Goal: Navigation & Orientation: Find specific page/section

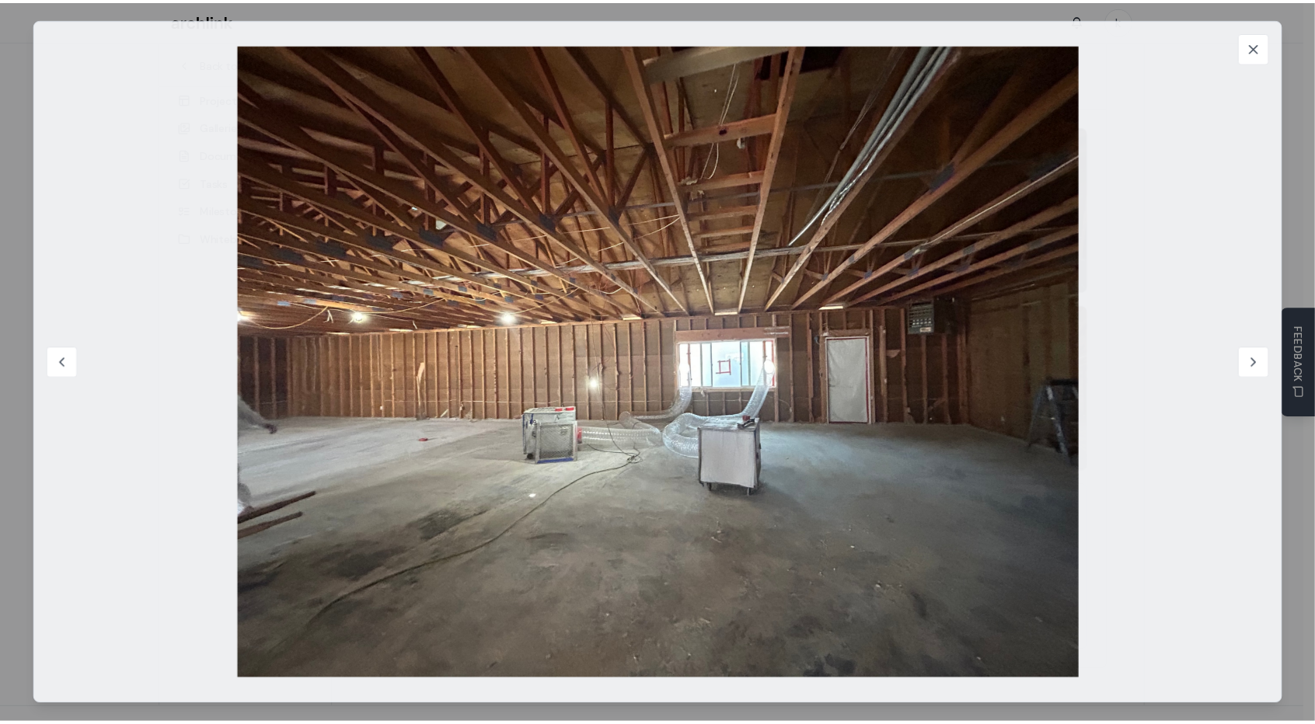
scroll to position [272, 0]
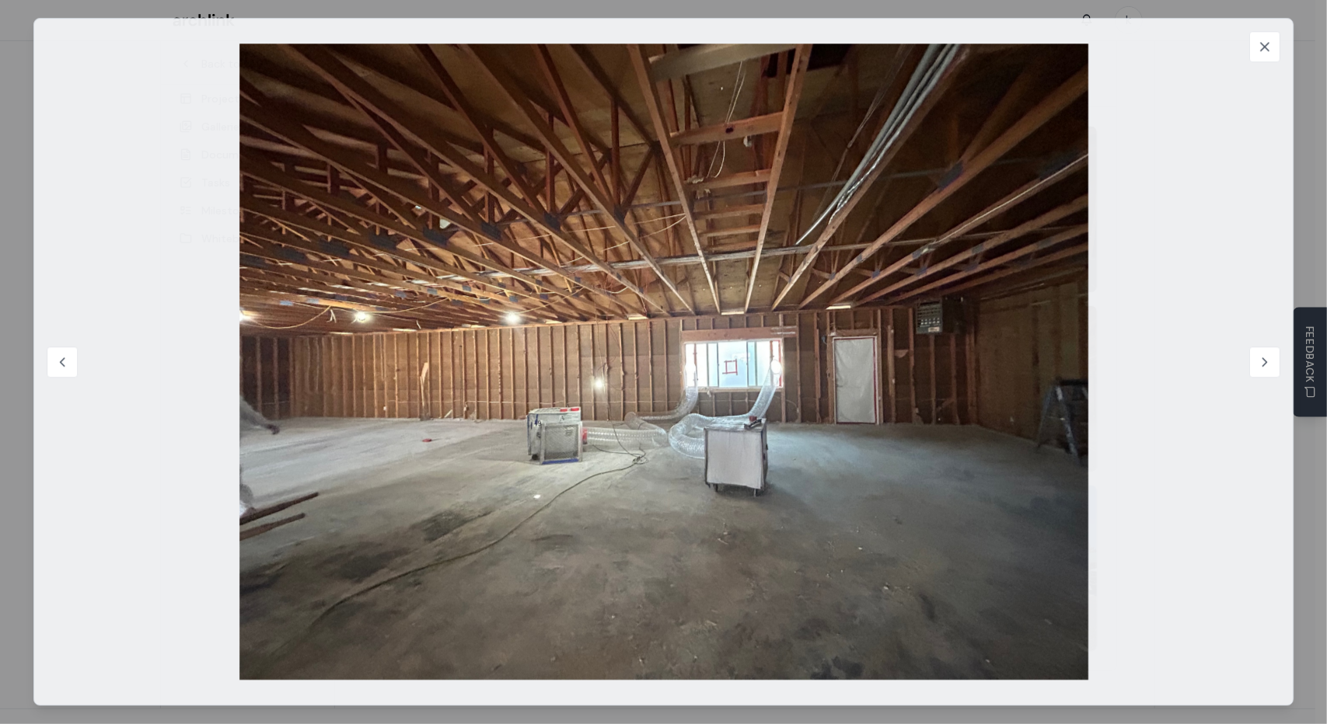
click at [623, 186] on img at bounding box center [664, 362] width 1210 height 636
click at [1257, 54] on icon at bounding box center [1265, 47] width 16 height 16
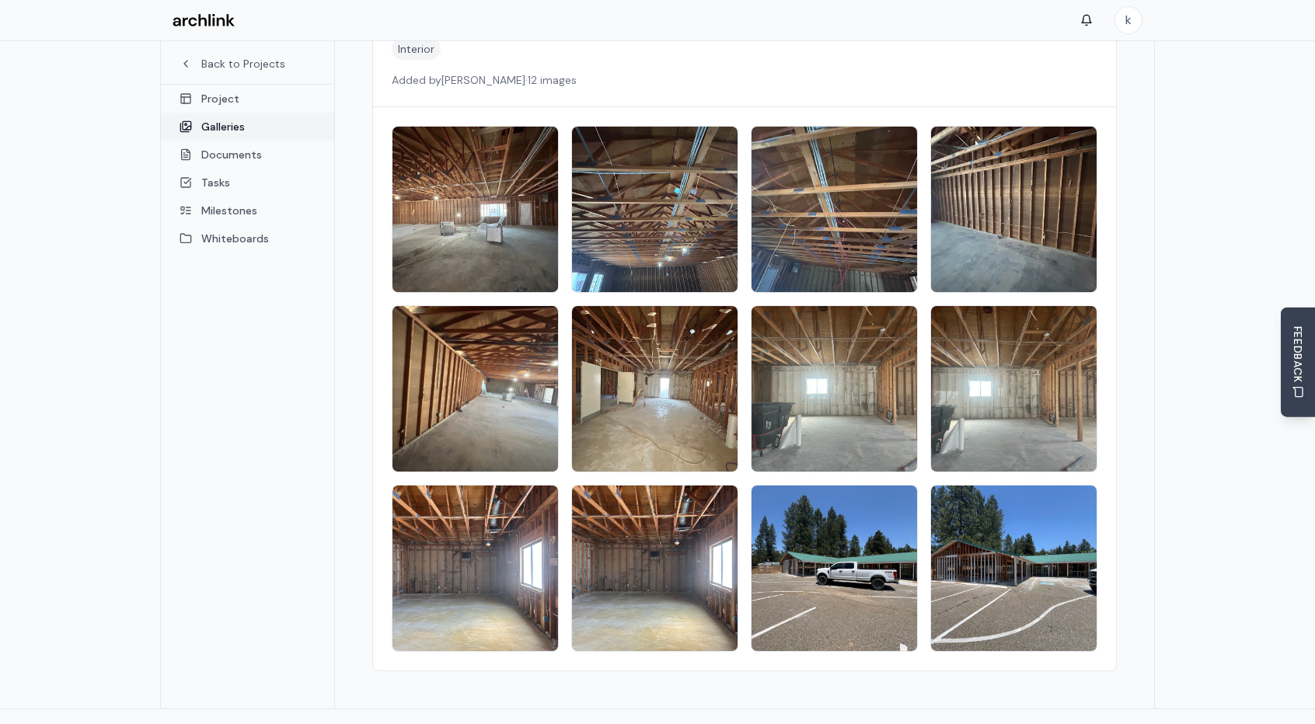
click at [226, 126] on link "Galleries" at bounding box center [247, 127] width 173 height 28
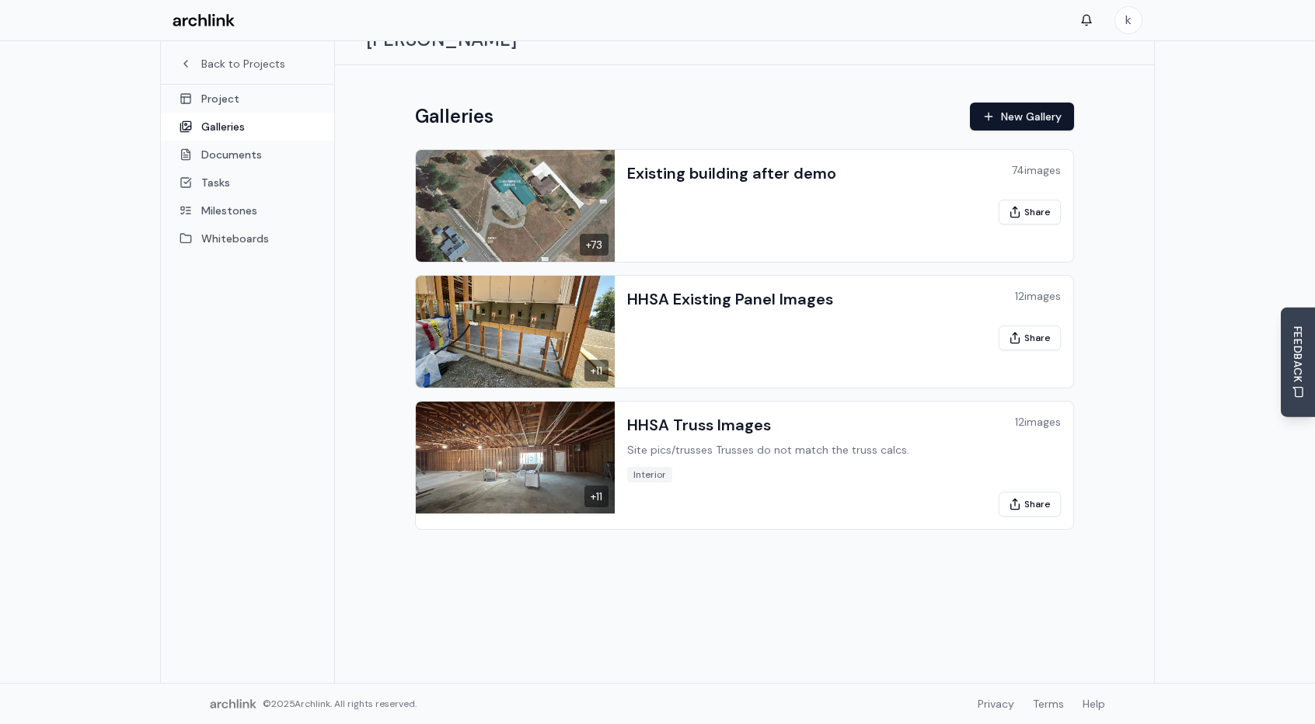
scroll to position [82, 0]
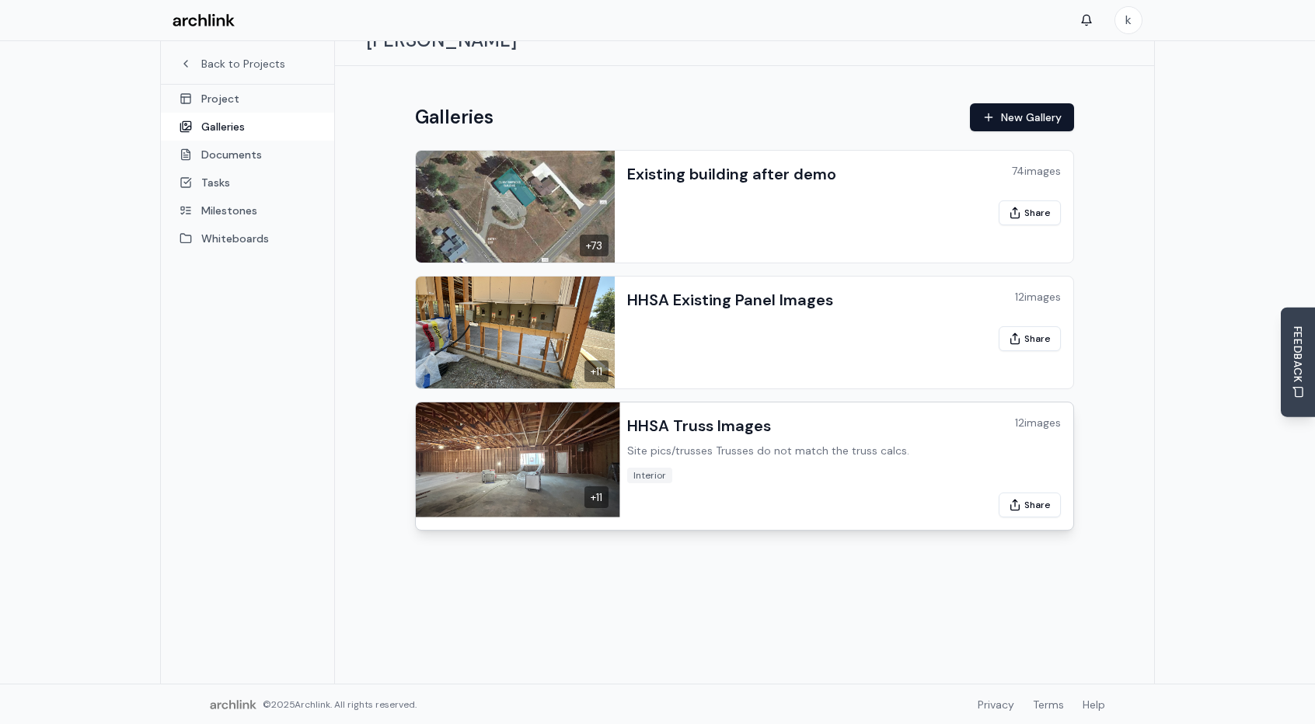
drag, startPoint x: 1035, startPoint y: 274, endPoint x: 799, endPoint y: 410, distance: 272.2
click at [799, 415] on div "HHSA Truss Images Site pics/trusses Trusses do not match the truss calcs." at bounding box center [768, 437] width 282 height 44
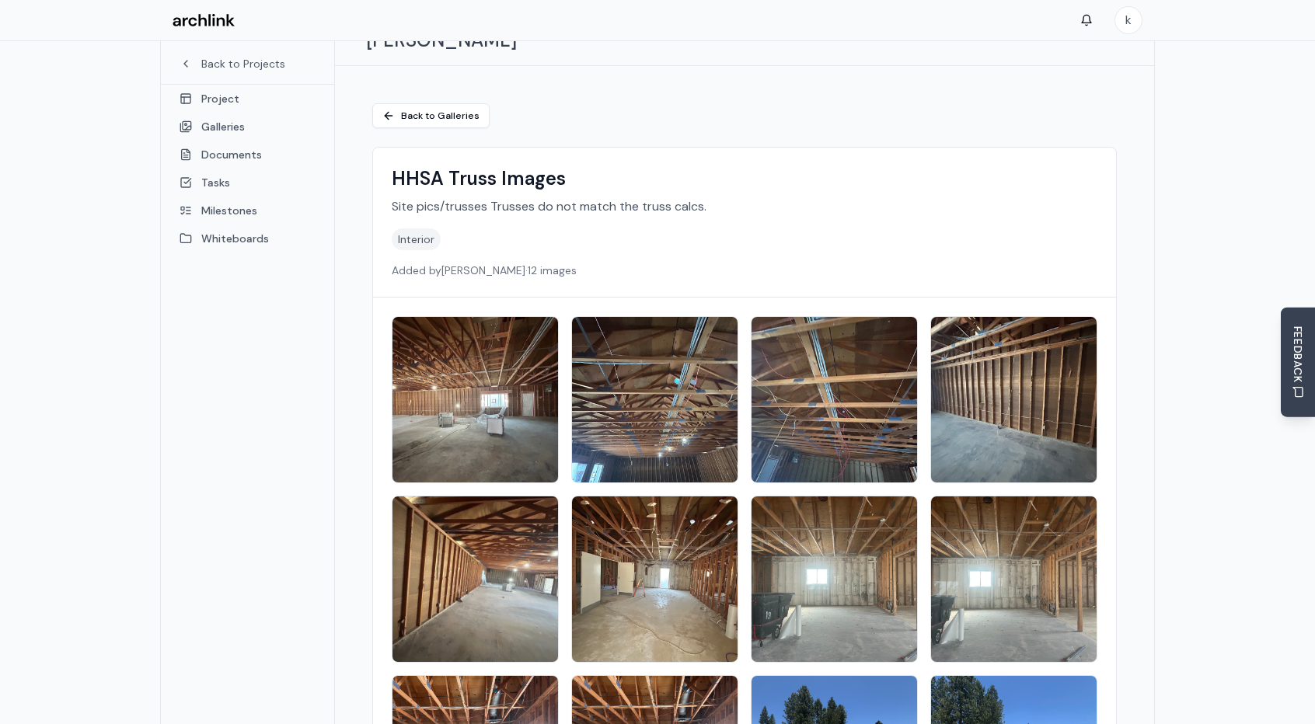
click at [483, 362] on img at bounding box center [476, 400] width 174 height 174
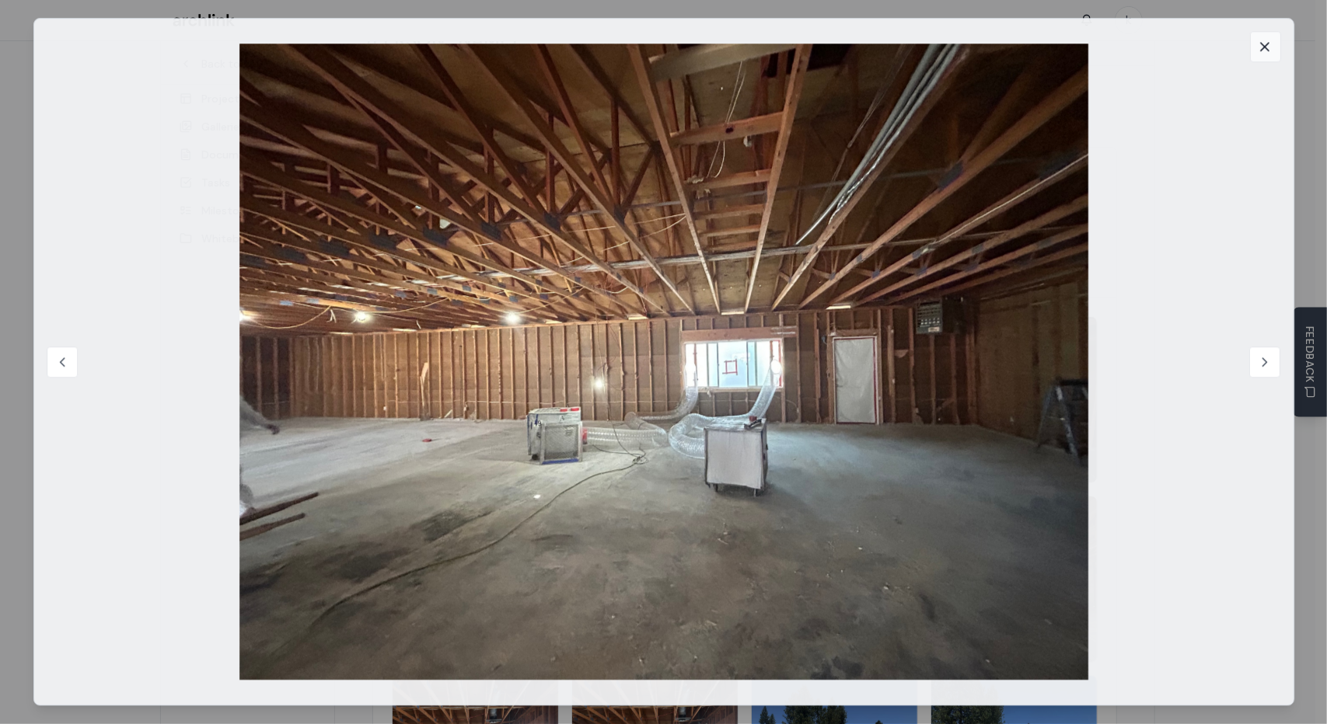
click at [1265, 47] on icon at bounding box center [1265, 47] width 8 height 8
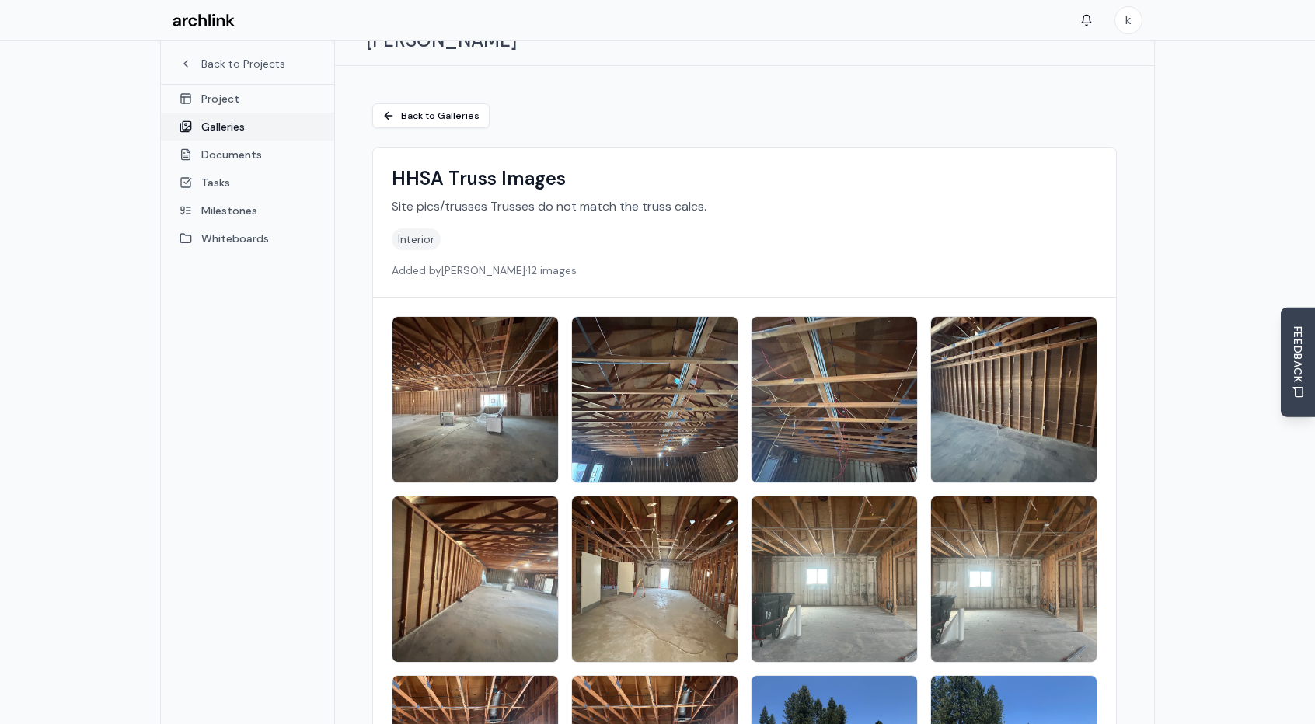
click at [229, 122] on link "Galleries" at bounding box center [247, 127] width 173 height 28
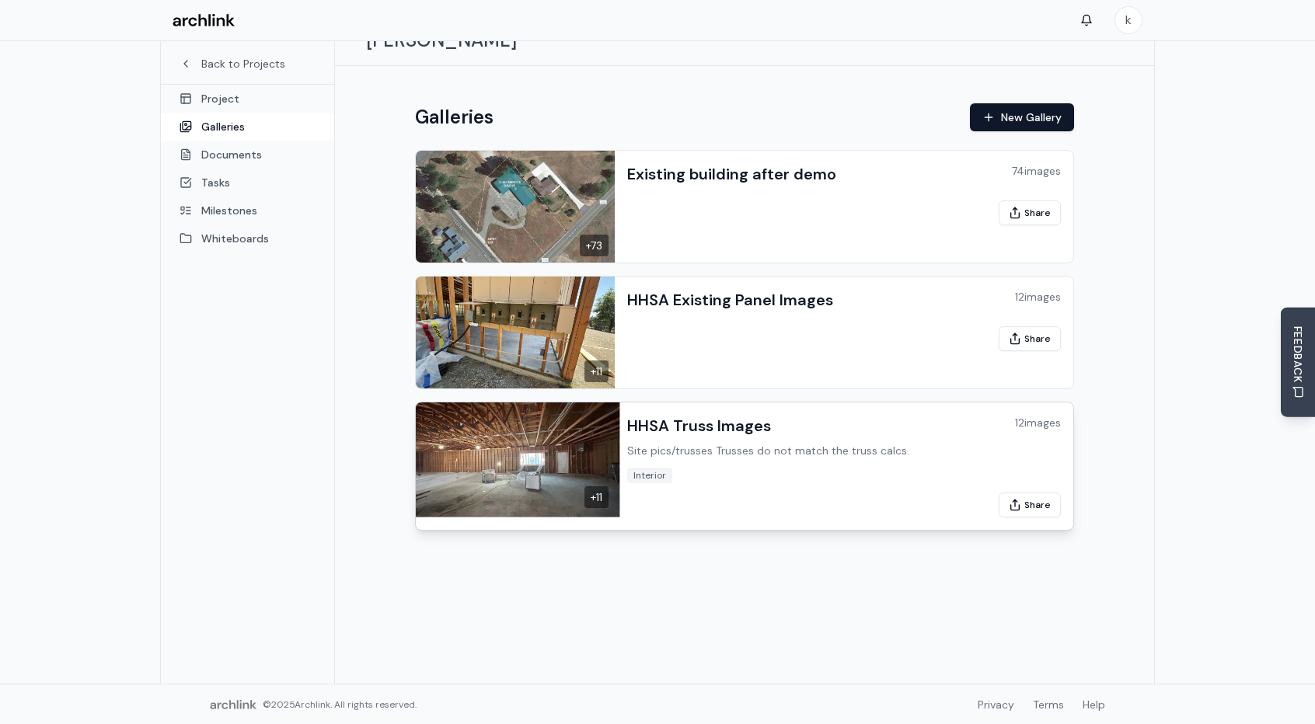
click at [1048, 415] on div "12 images" at bounding box center [1038, 423] width 46 height 16
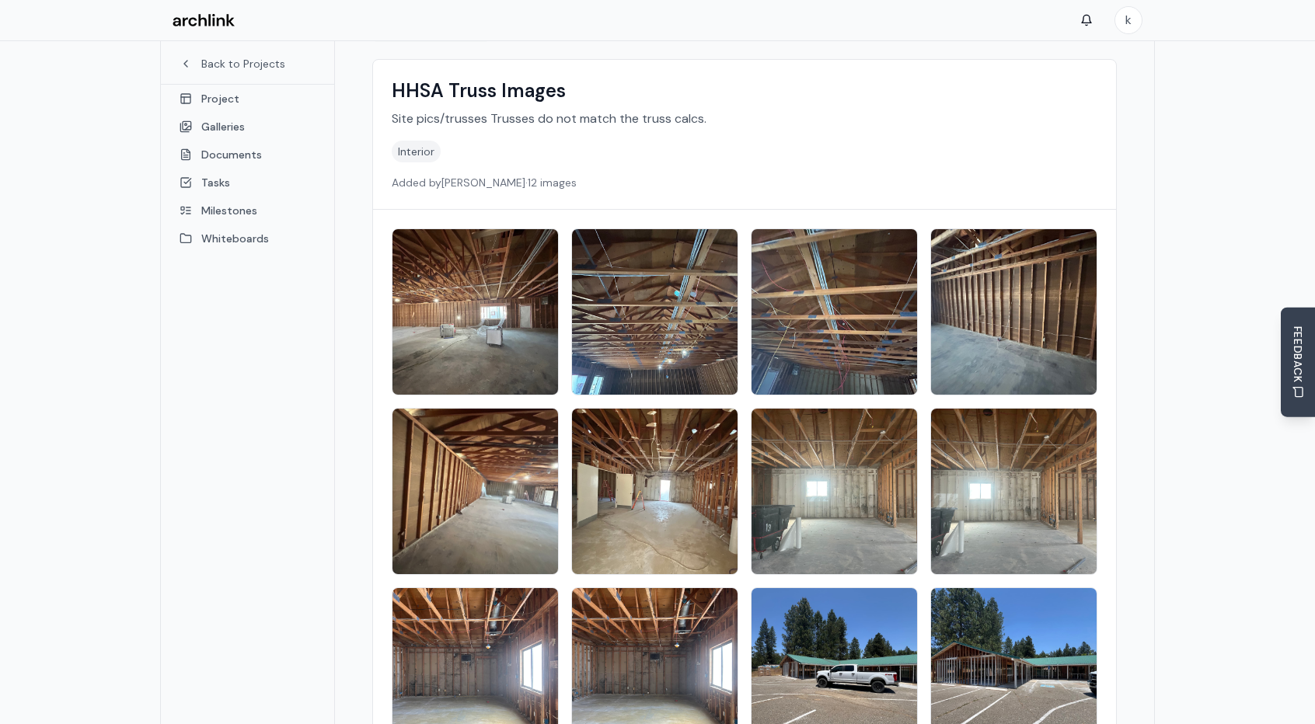
scroll to position [168, 0]
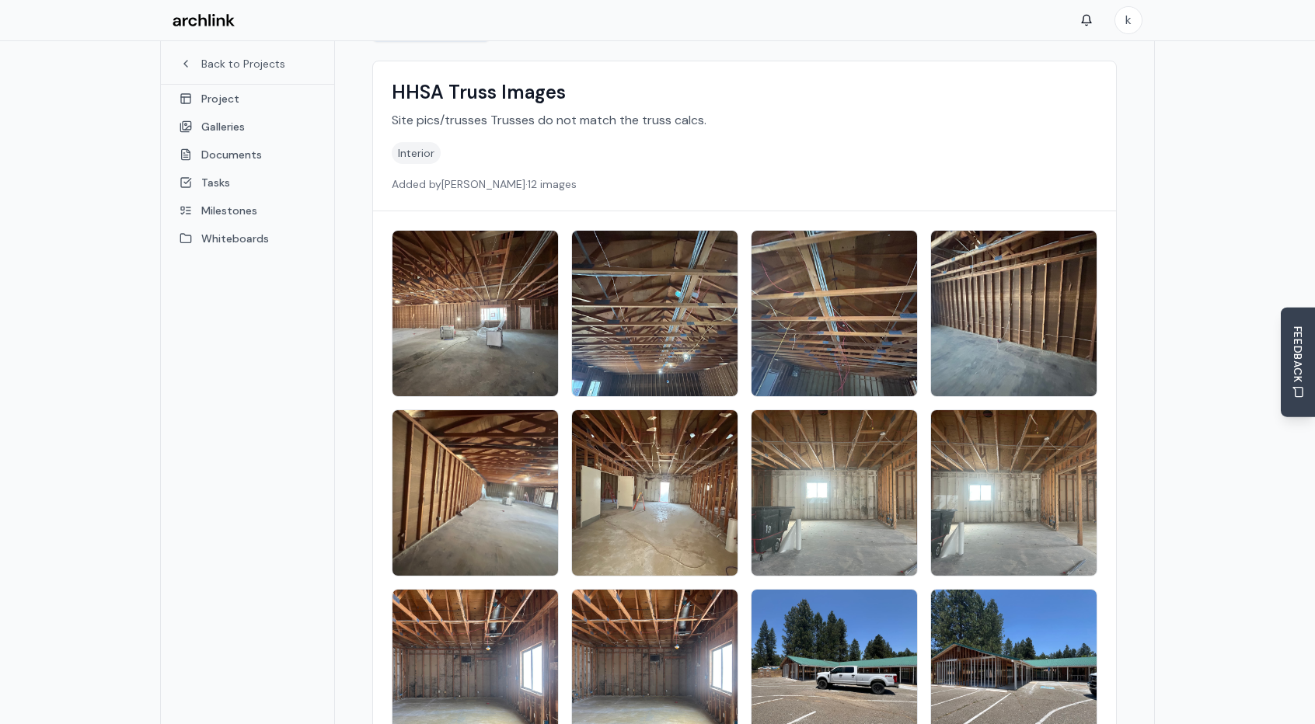
click at [679, 289] on img at bounding box center [655, 314] width 174 height 174
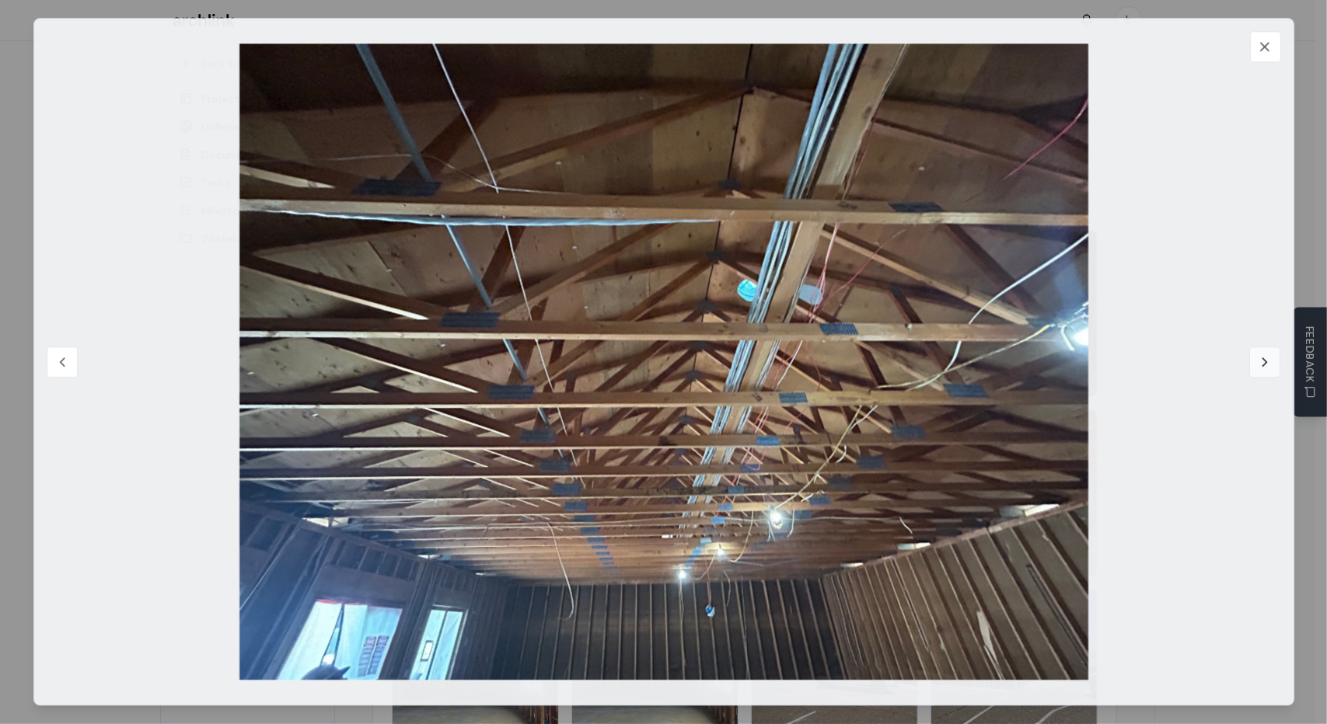
click at [1267, 362] on icon at bounding box center [1265, 362] width 4 height 8
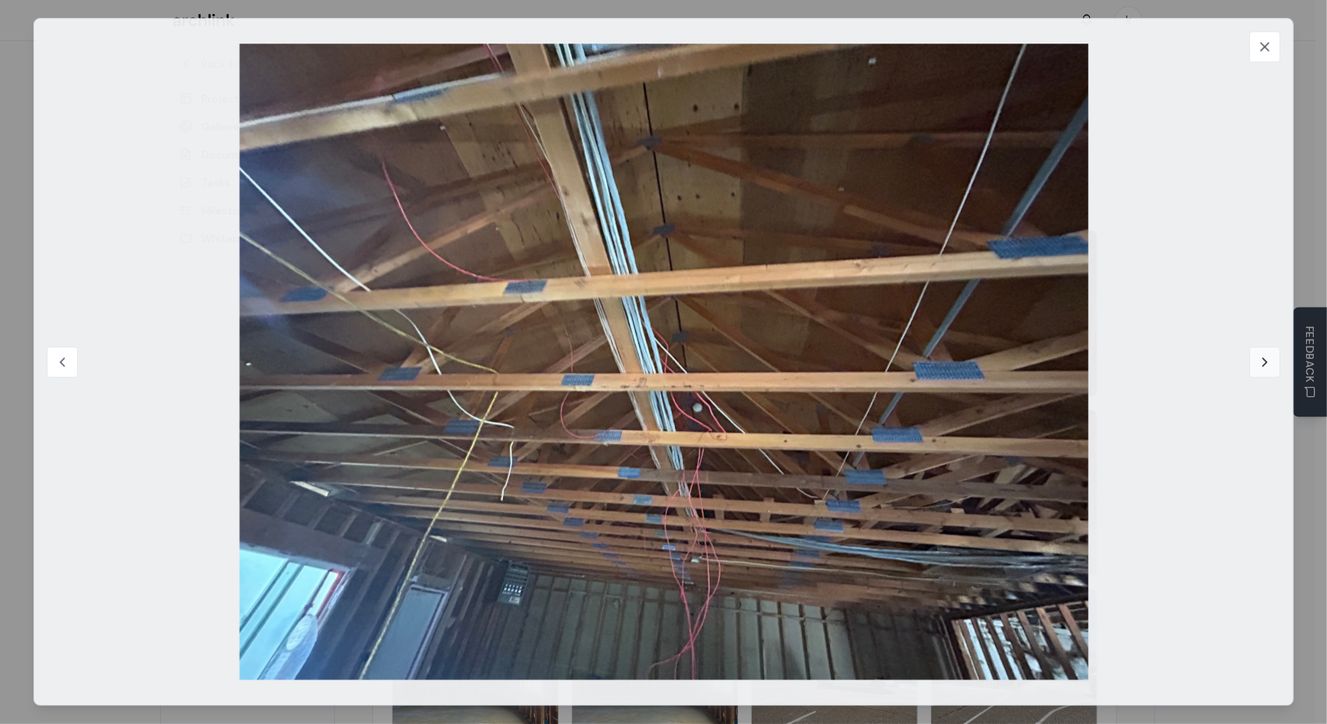
click at [1265, 363] on icon at bounding box center [1265, 362] width 4 height 8
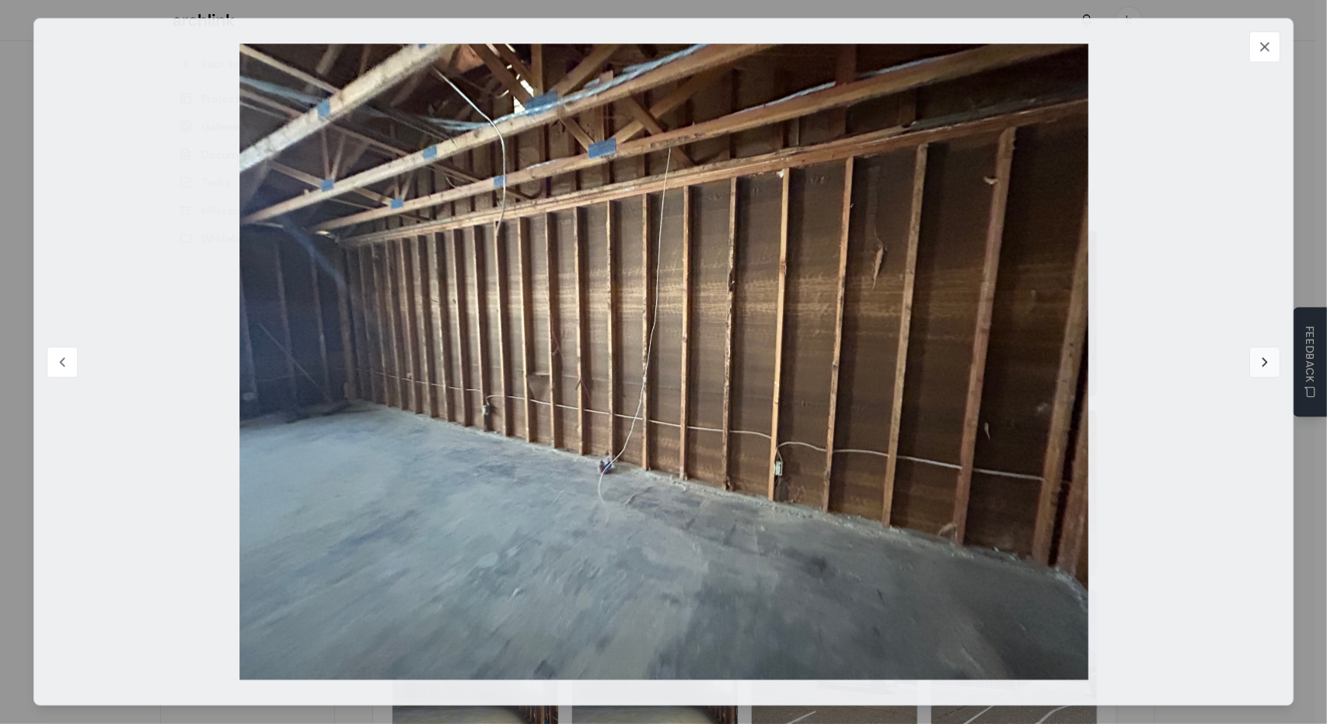
click at [1265, 363] on icon at bounding box center [1265, 362] width 16 height 16
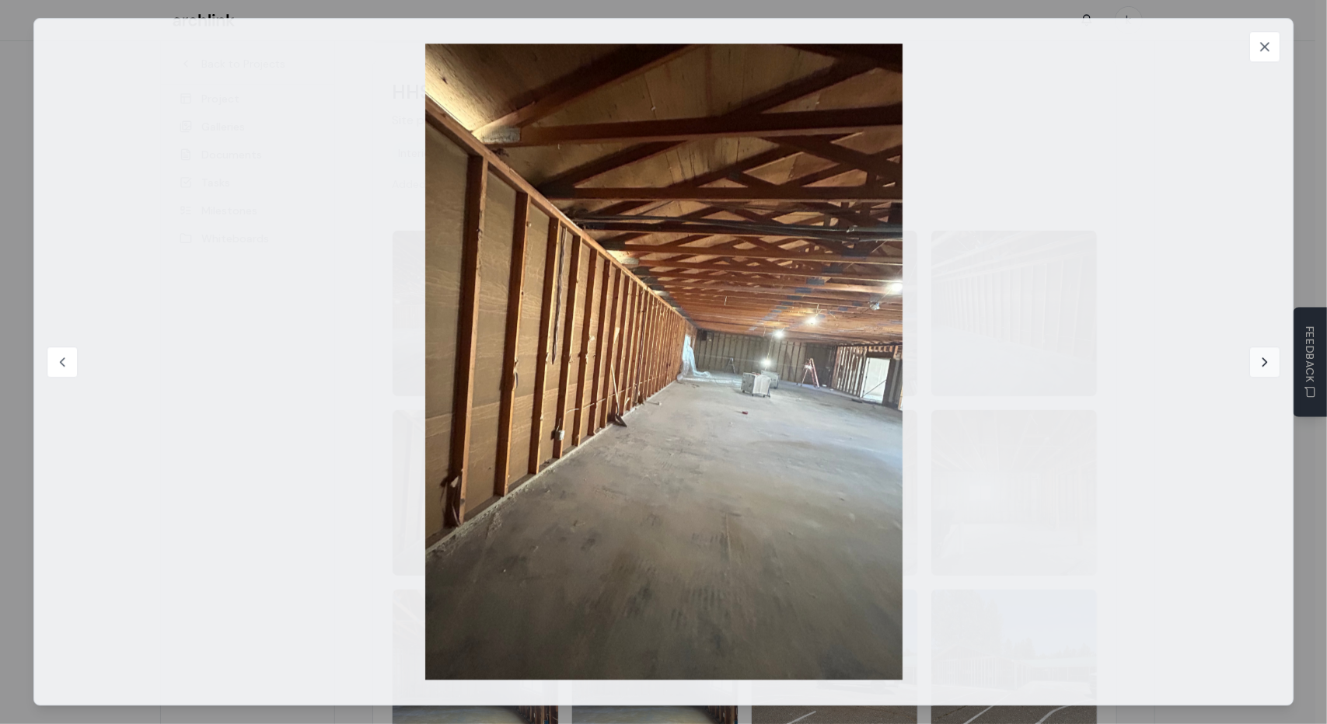
click at [1267, 364] on icon at bounding box center [1265, 362] width 16 height 16
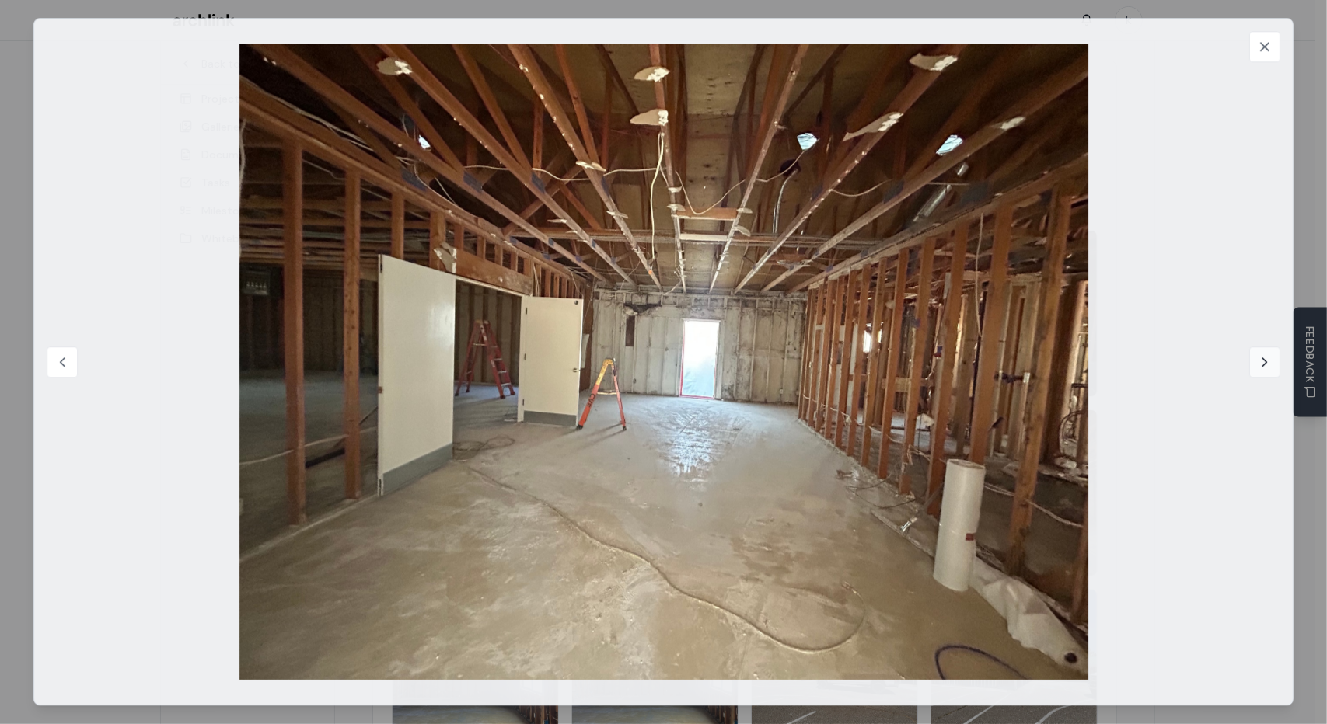
click at [1264, 364] on icon at bounding box center [1265, 362] width 4 height 8
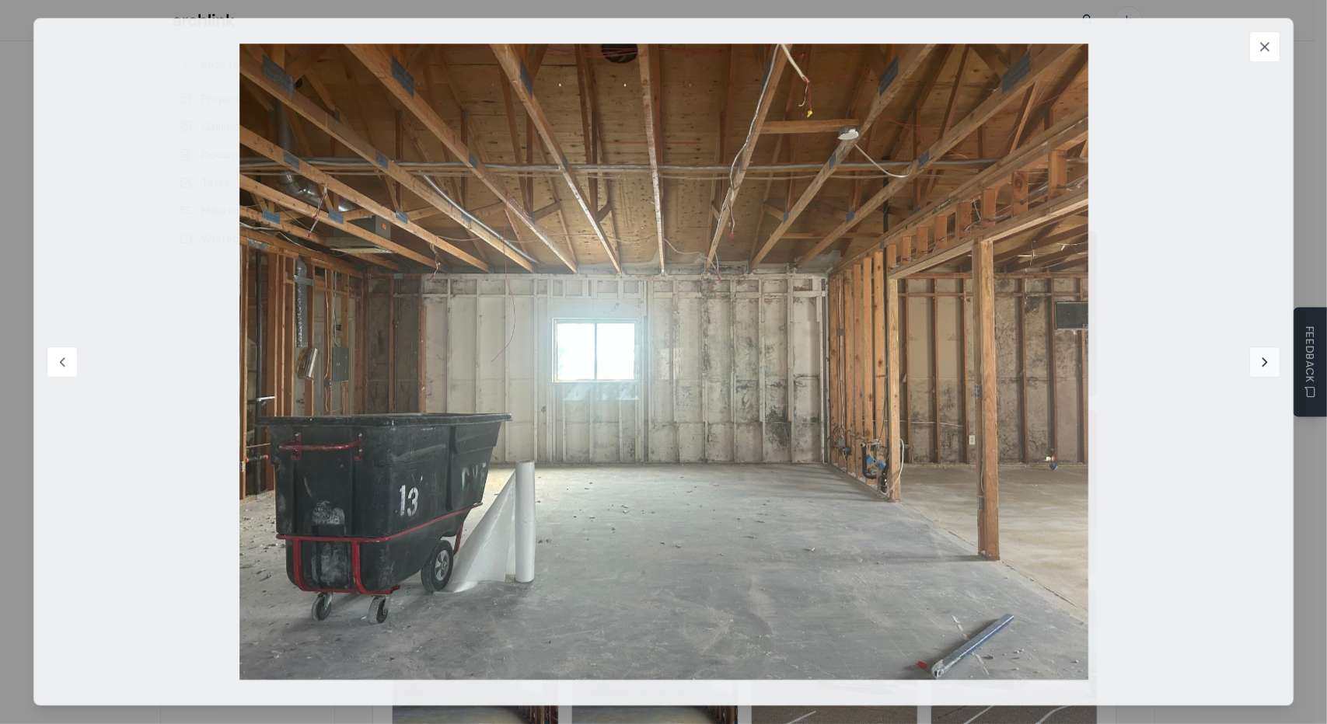
click at [1266, 364] on icon at bounding box center [1265, 362] width 16 height 16
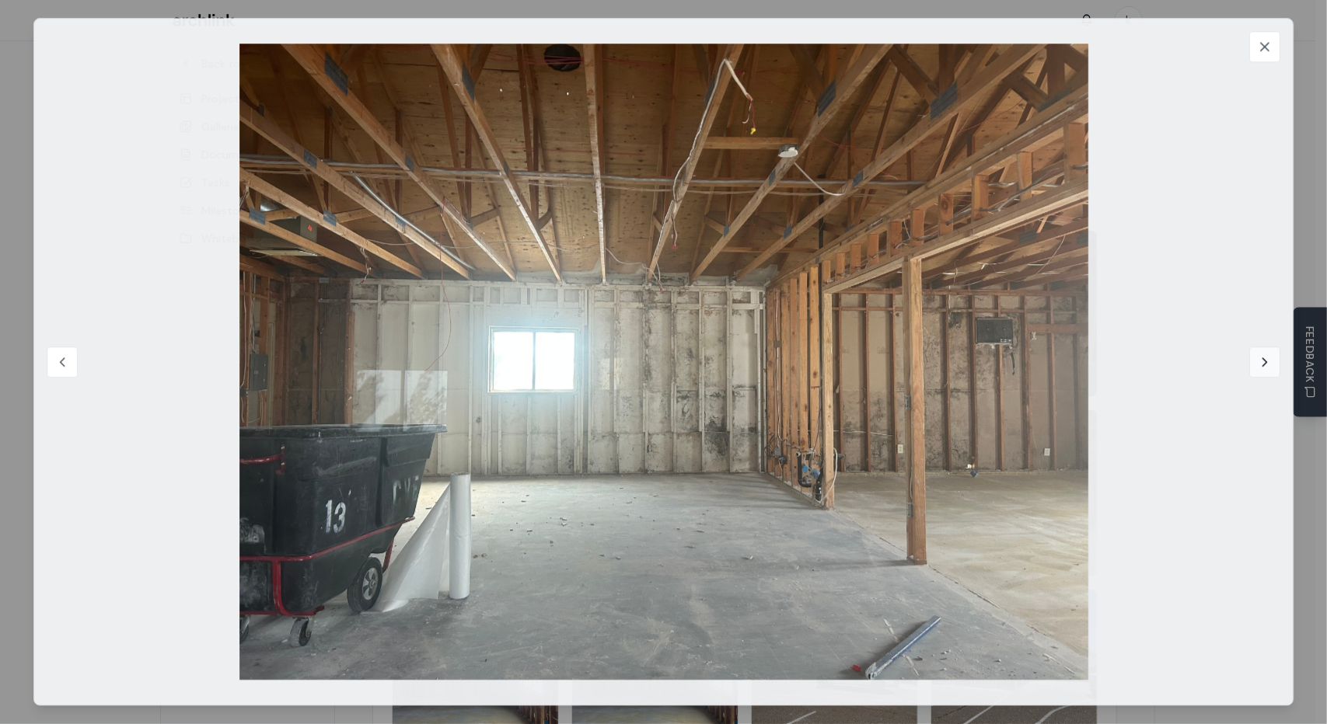
click at [1256, 361] on button "Next image" at bounding box center [1264, 362] width 31 height 31
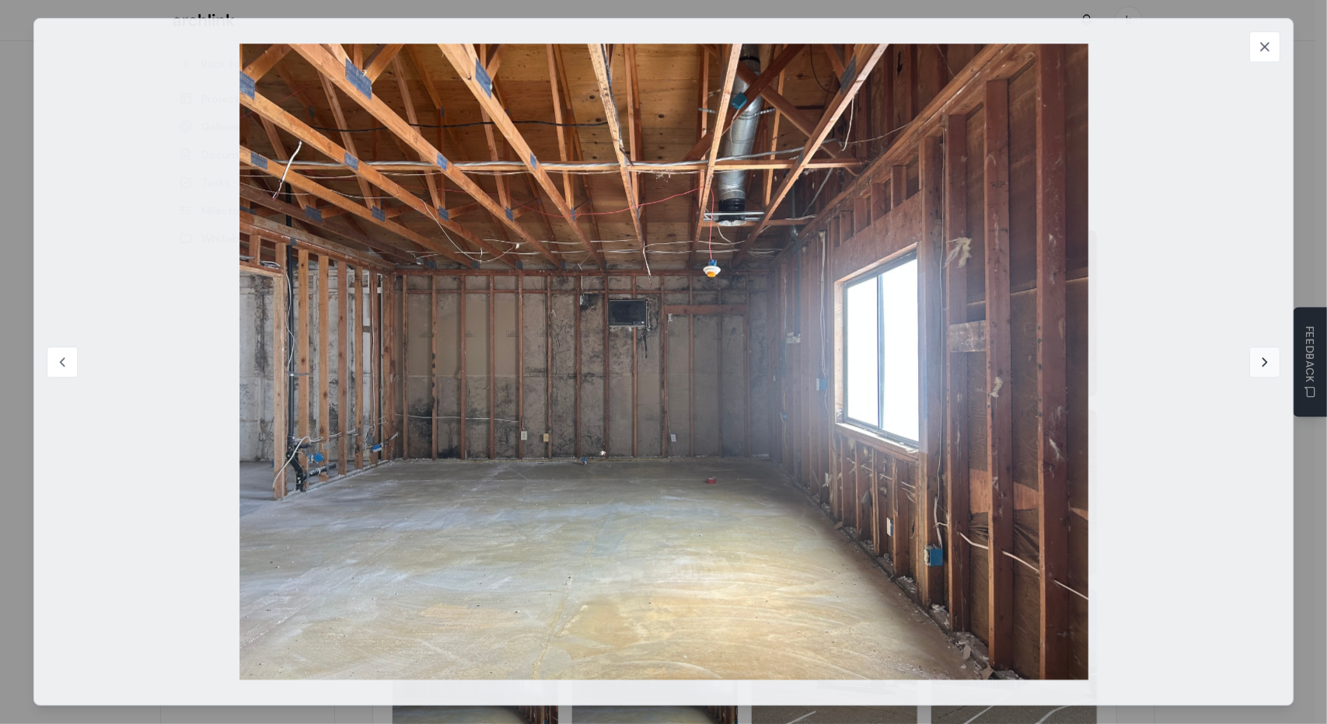
click at [1265, 364] on icon at bounding box center [1265, 362] width 16 height 16
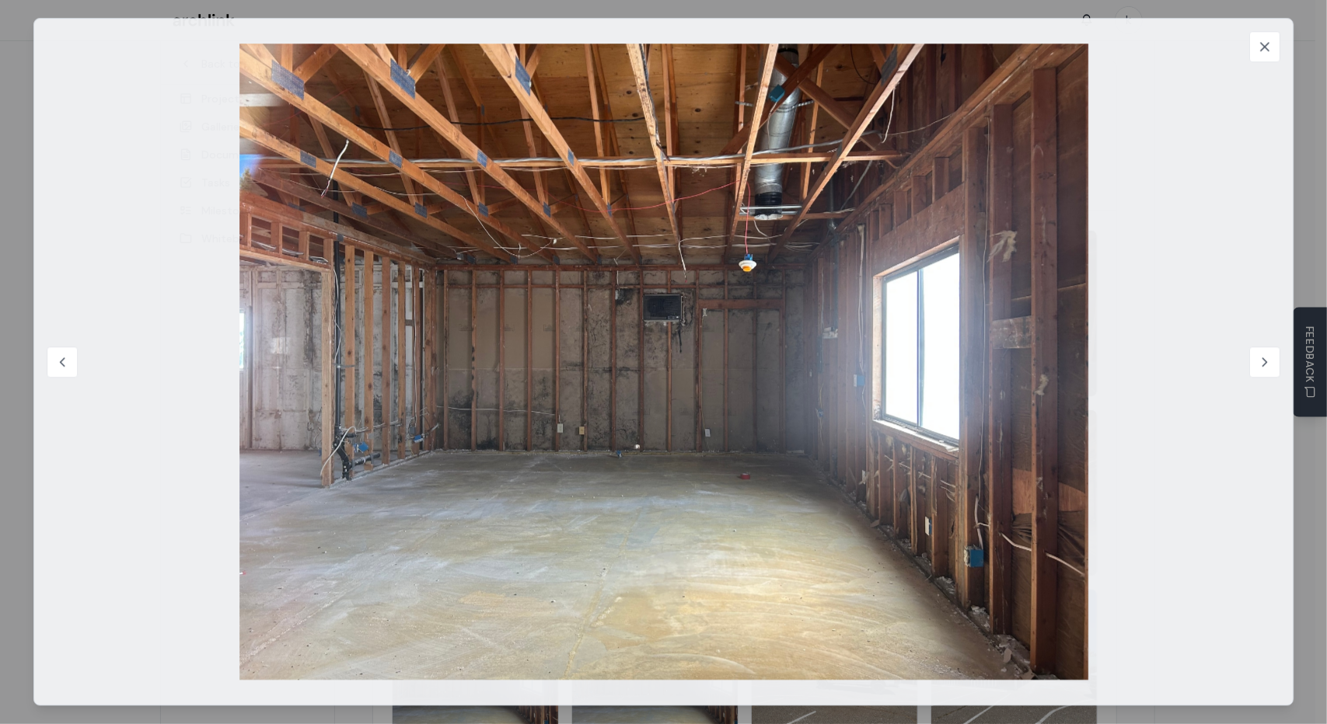
drag, startPoint x: 1264, startPoint y: 374, endPoint x: 1258, endPoint y: 346, distance: 28.7
click at [1264, 374] on button "Next image" at bounding box center [1264, 362] width 31 height 31
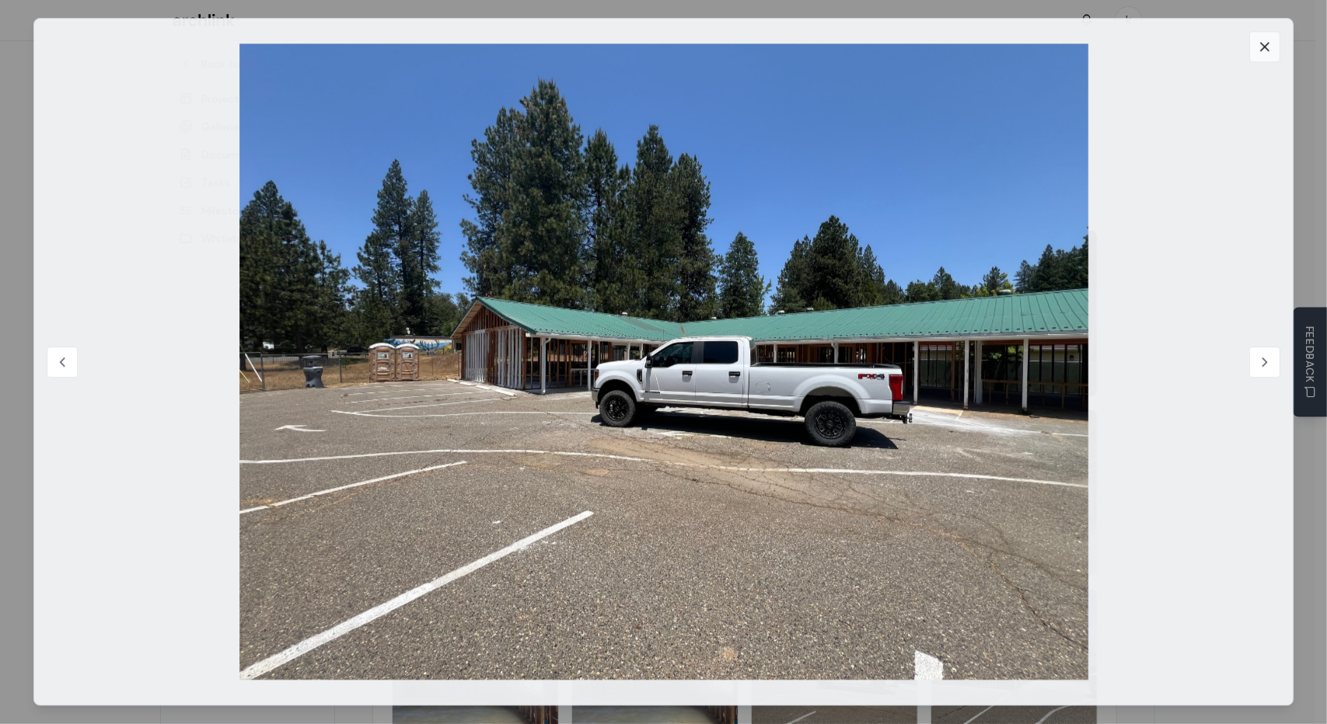
click at [1268, 45] on icon at bounding box center [1265, 47] width 16 height 16
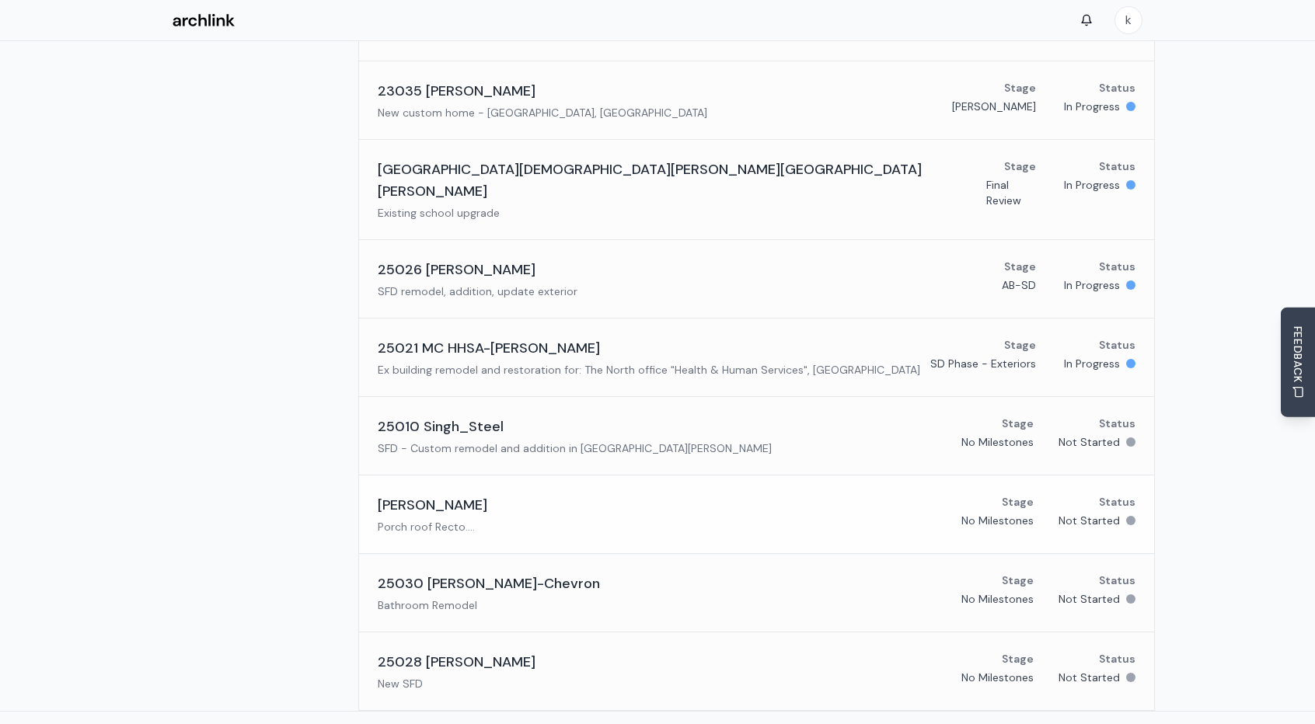
scroll to position [268, 0]
click at [494, 335] on h3 "25021 MC HHSA-[PERSON_NAME]" at bounding box center [489, 346] width 222 height 22
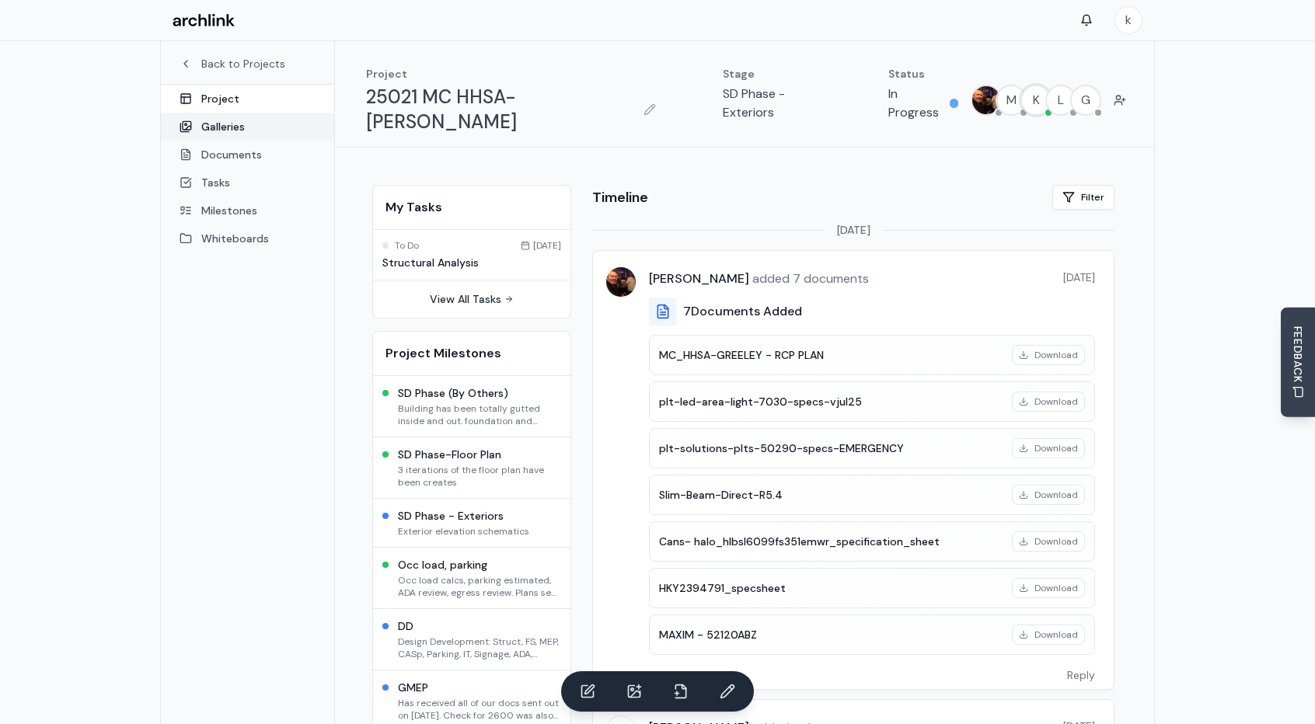
click at [216, 123] on link "Galleries" at bounding box center [247, 127] width 173 height 28
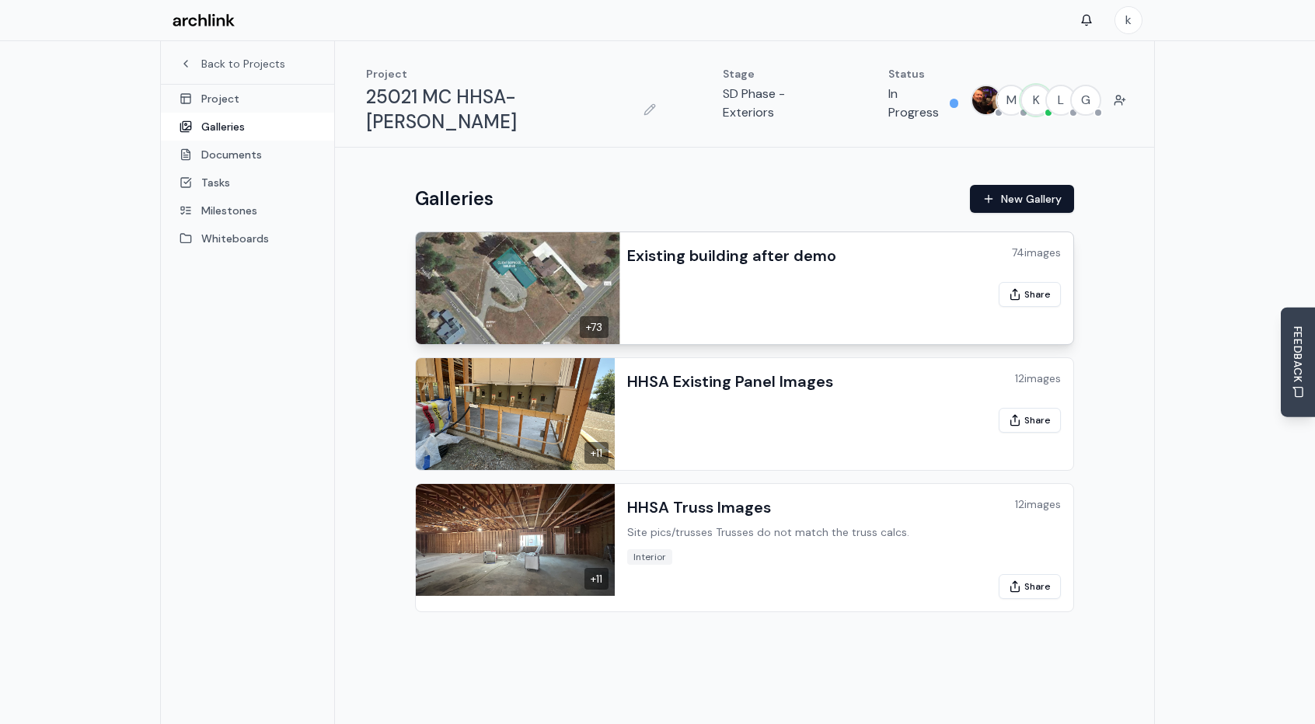
click at [718, 248] on div "Existing building after demo 74 images Share" at bounding box center [844, 288] width 459 height 112
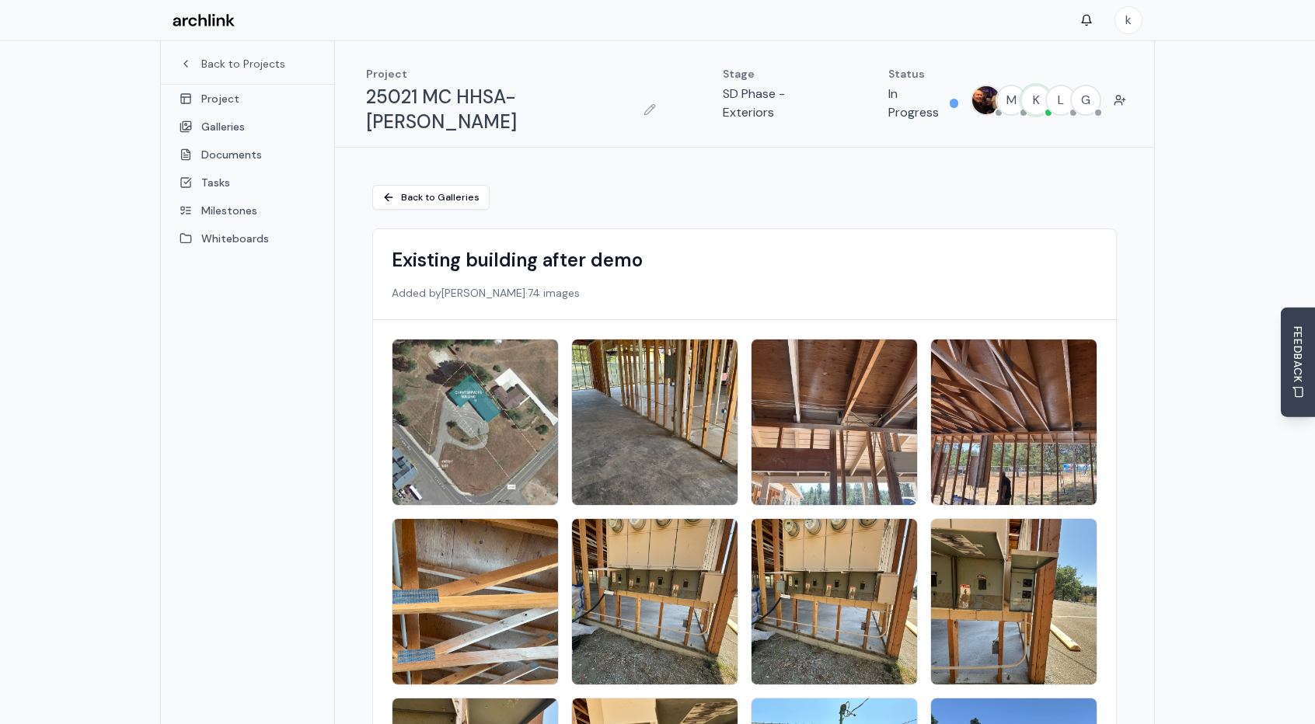
click at [476, 403] on img at bounding box center [476, 423] width 174 height 174
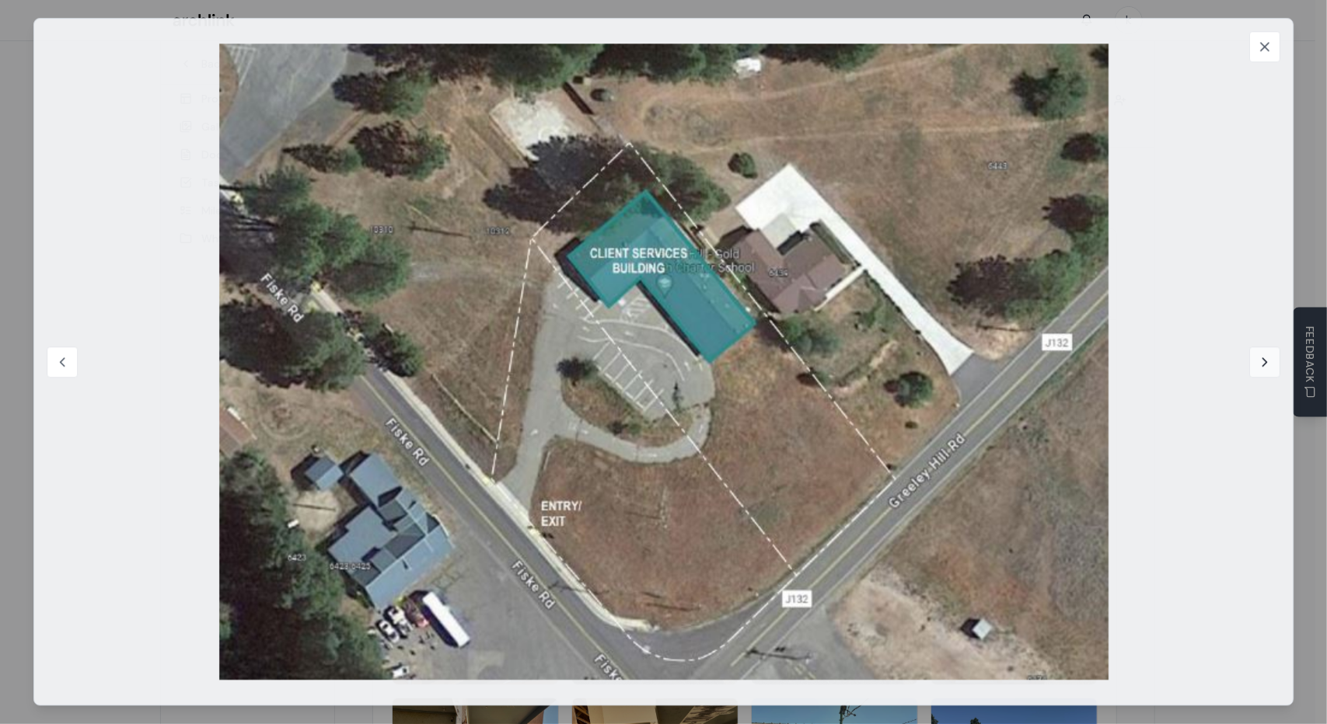
click at [1261, 361] on icon at bounding box center [1265, 362] width 16 height 16
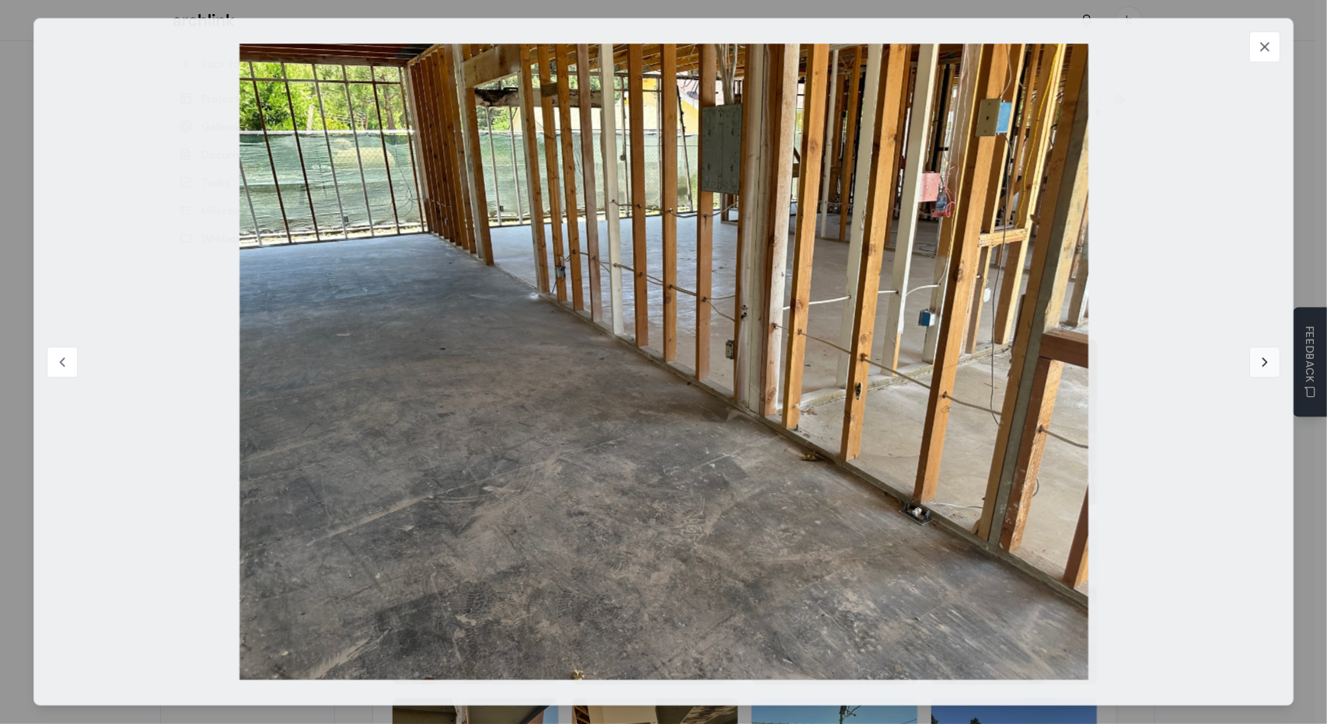
click at [1263, 363] on icon at bounding box center [1265, 362] width 16 height 16
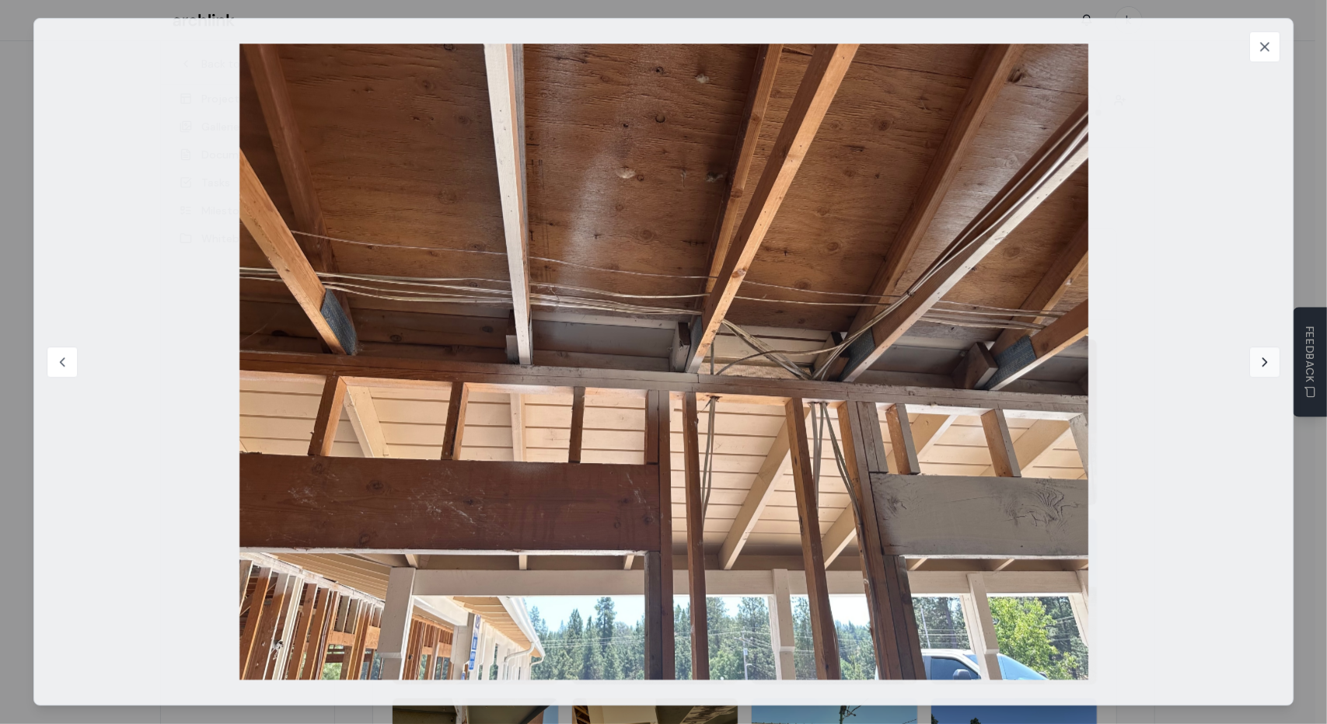
click at [1257, 366] on icon at bounding box center [1265, 362] width 16 height 16
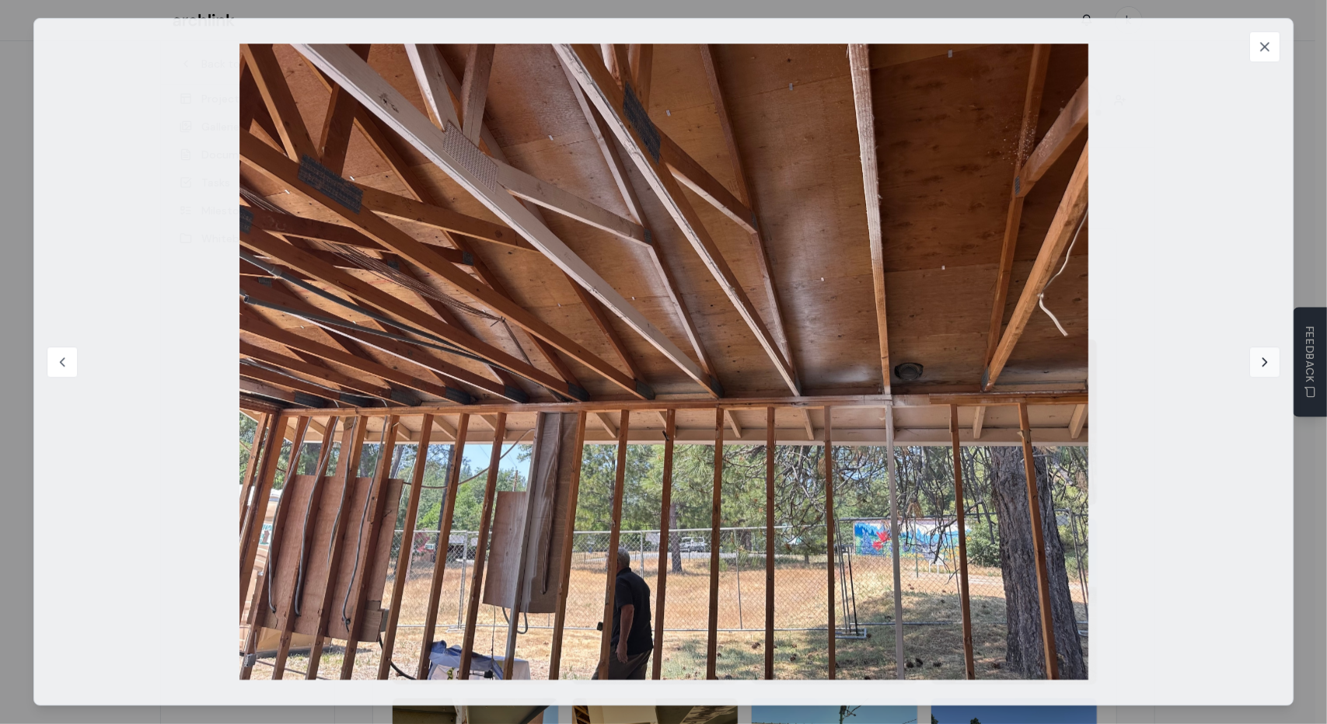
click at [1264, 360] on icon at bounding box center [1265, 362] width 4 height 8
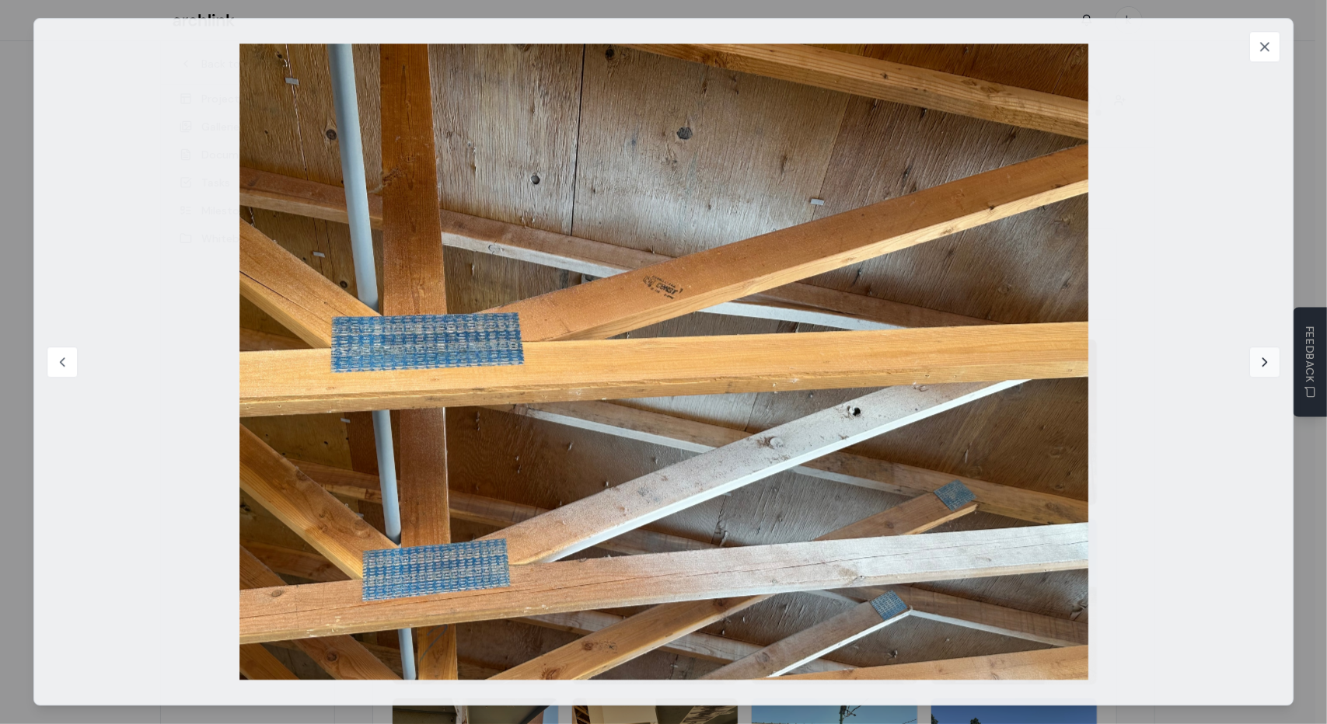
click at [1264, 360] on icon at bounding box center [1265, 362] width 4 height 8
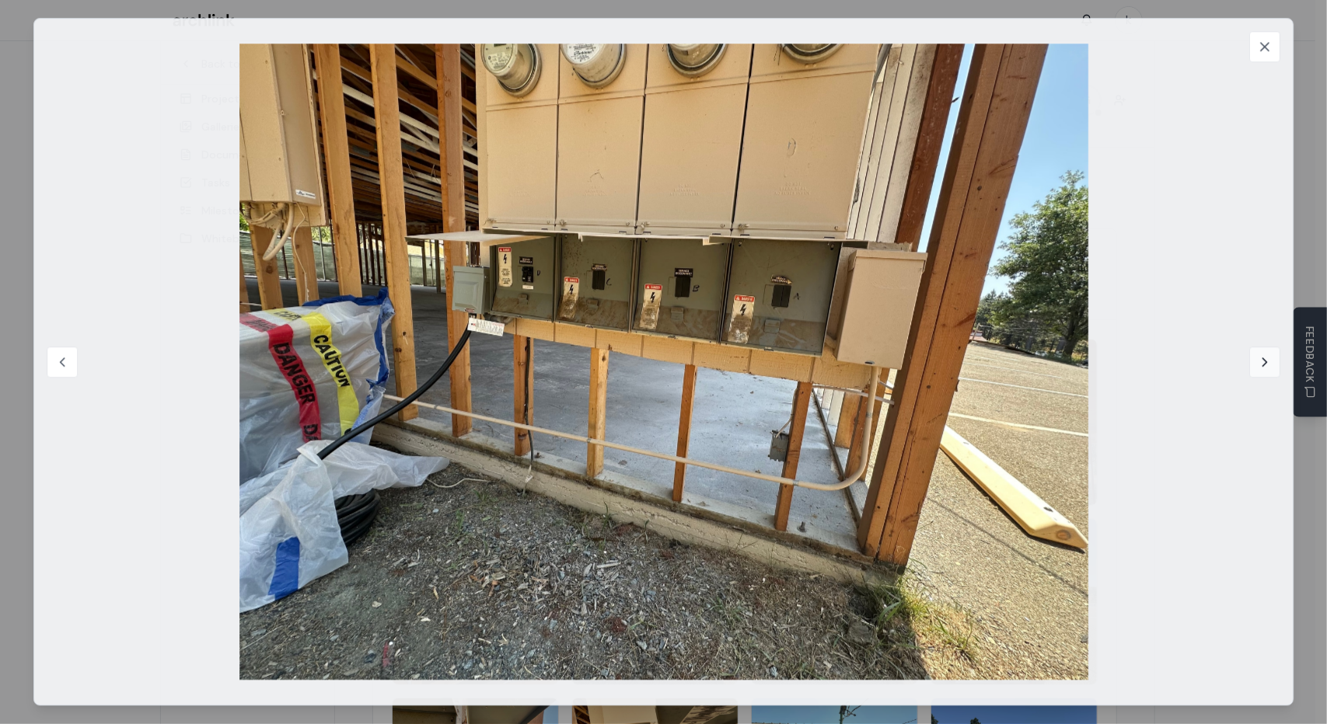
click at [1264, 360] on icon at bounding box center [1265, 362] width 16 height 16
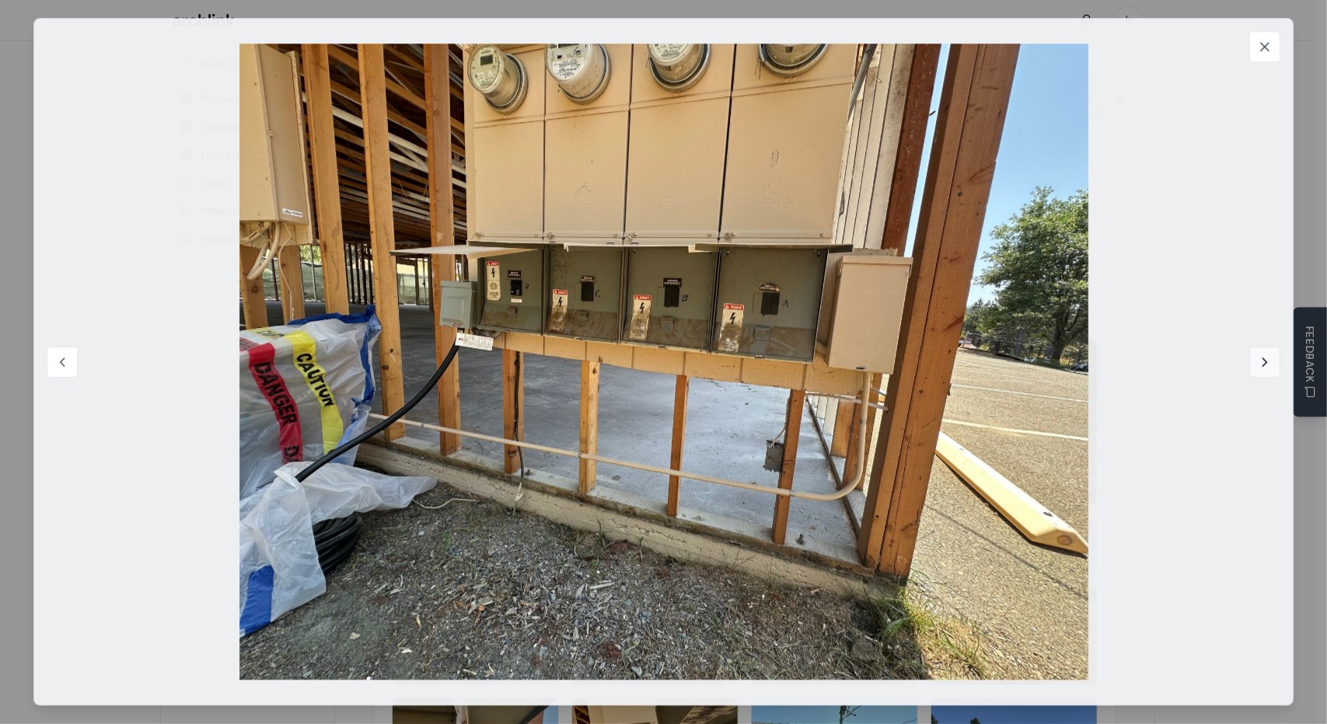
click at [1264, 360] on icon at bounding box center [1265, 362] width 16 height 16
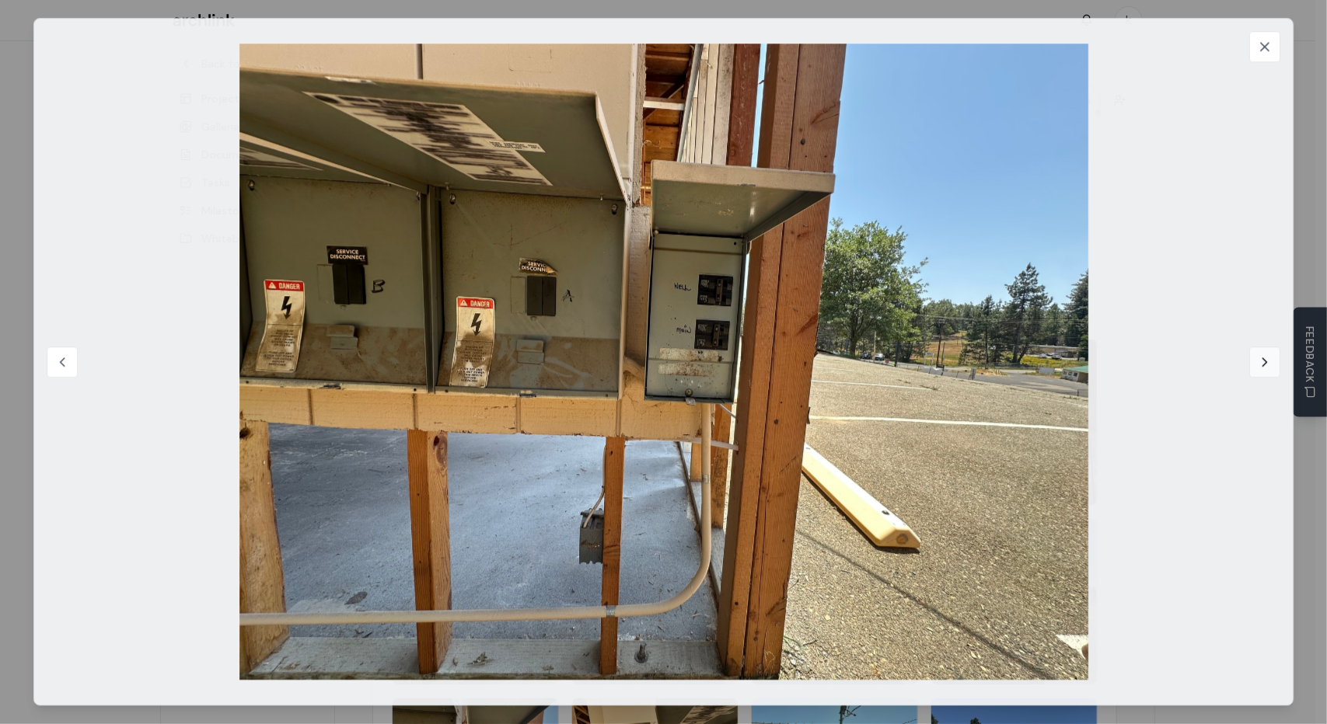
click at [1264, 360] on icon at bounding box center [1265, 362] width 16 height 16
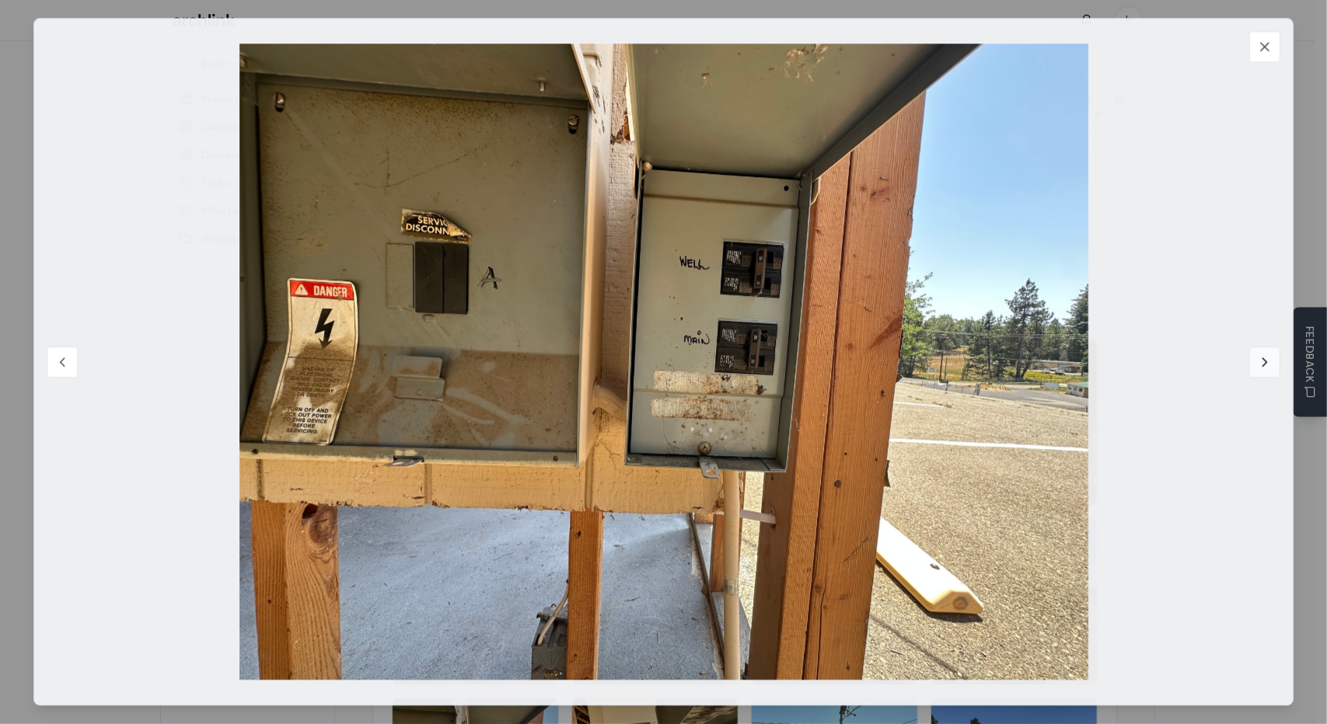
click at [1264, 360] on icon at bounding box center [1265, 362] width 16 height 16
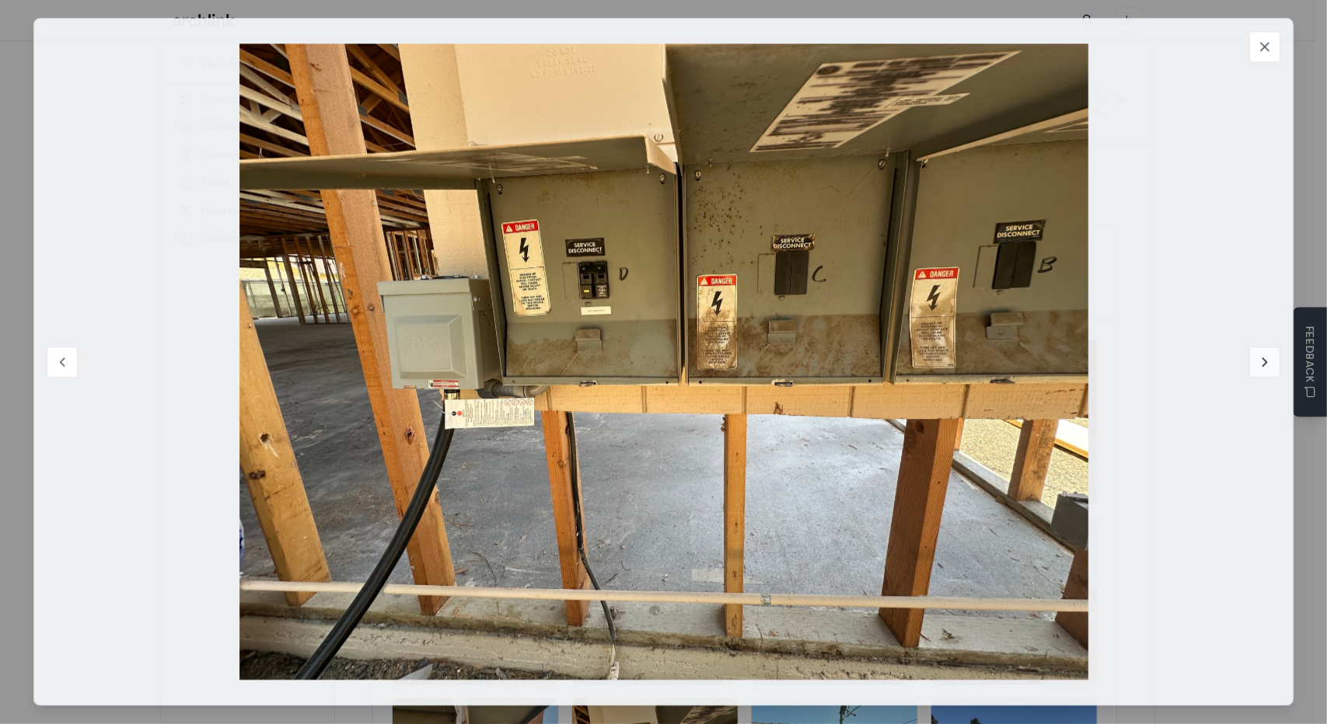
click at [1264, 360] on icon at bounding box center [1265, 362] width 16 height 16
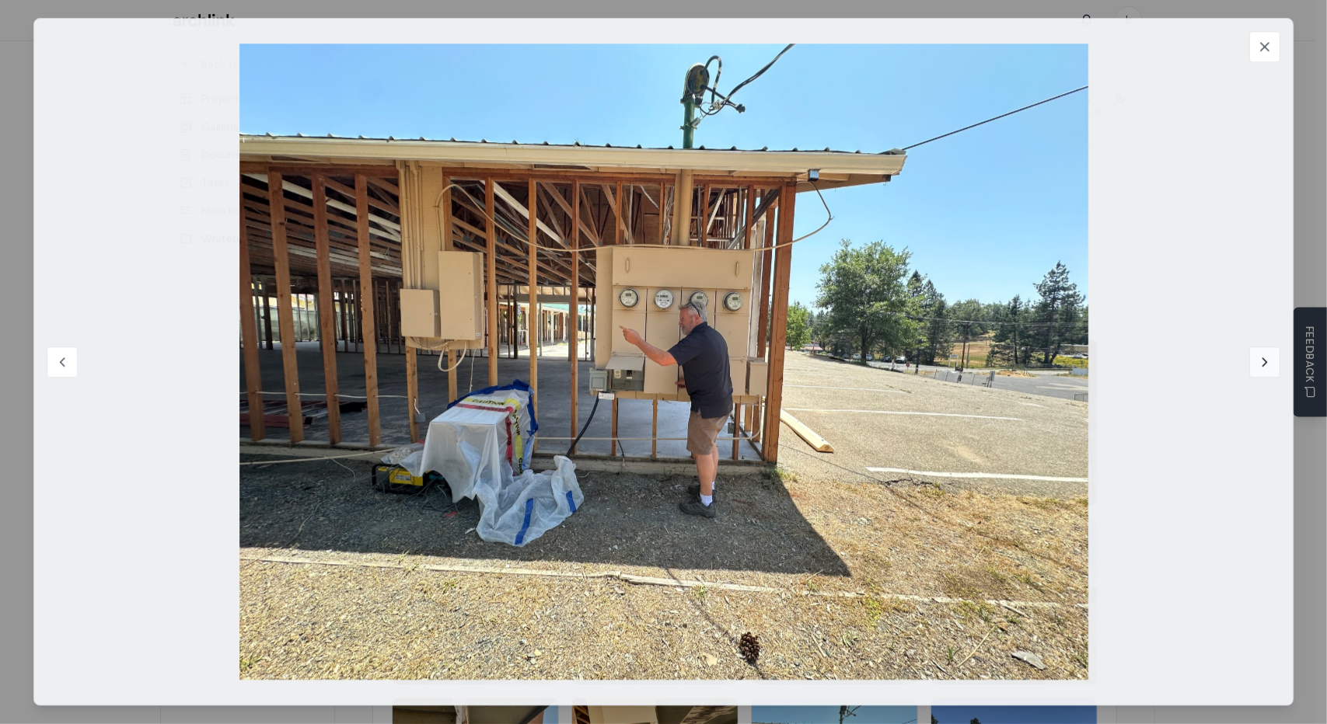
click at [1264, 360] on icon at bounding box center [1265, 362] width 16 height 16
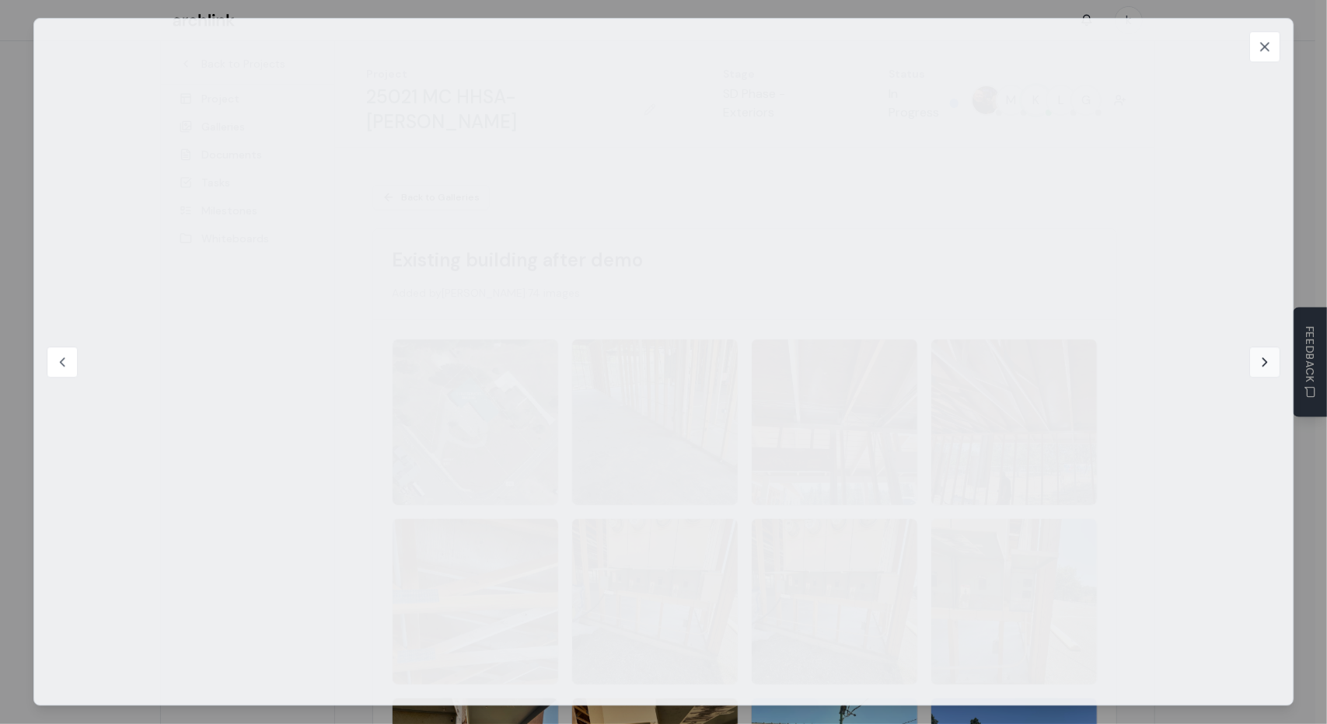
click at [1264, 360] on icon at bounding box center [1265, 362] width 16 height 16
click at [1263, 363] on icon at bounding box center [1265, 362] width 16 height 16
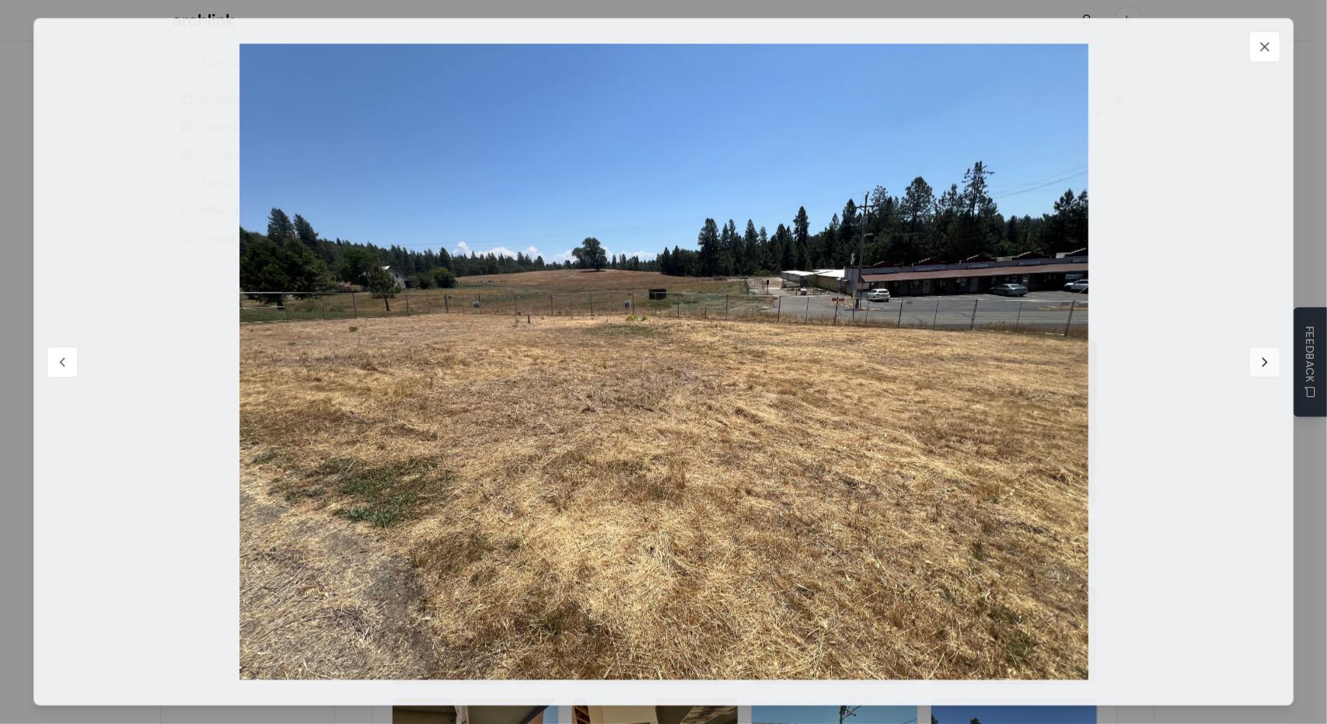
click at [1263, 363] on icon at bounding box center [1265, 362] width 16 height 16
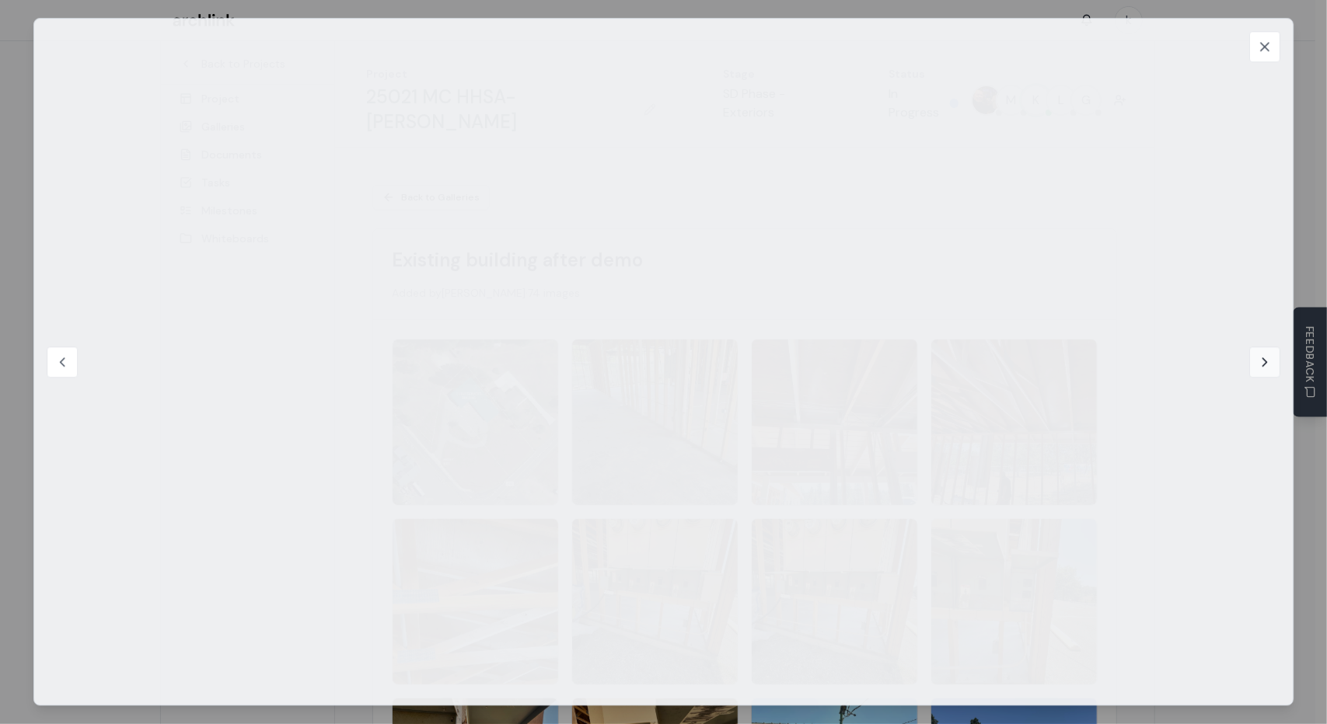
click at [1262, 361] on icon at bounding box center [1265, 362] width 16 height 16
click at [1268, 364] on icon at bounding box center [1265, 362] width 16 height 16
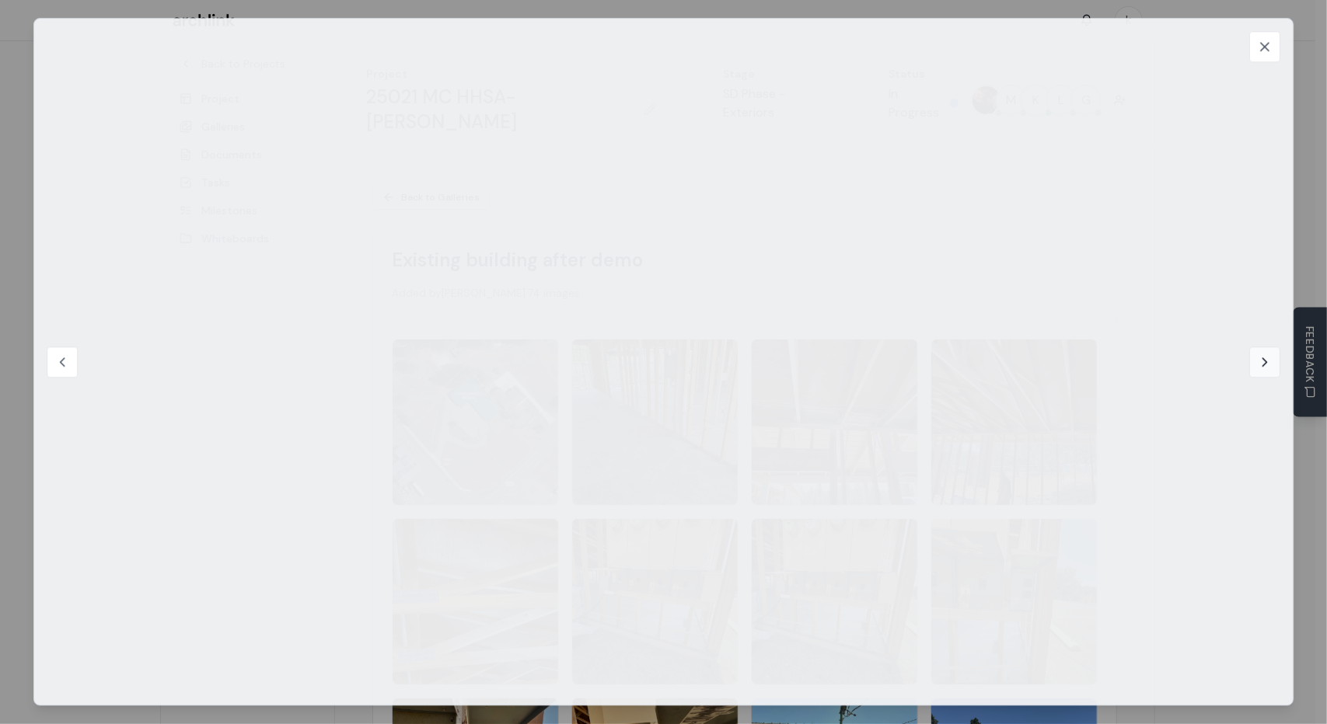
click at [1267, 364] on icon at bounding box center [1265, 362] width 16 height 16
click at [1264, 358] on icon at bounding box center [1265, 362] width 4 height 8
click at [1266, 360] on icon at bounding box center [1265, 362] width 16 height 16
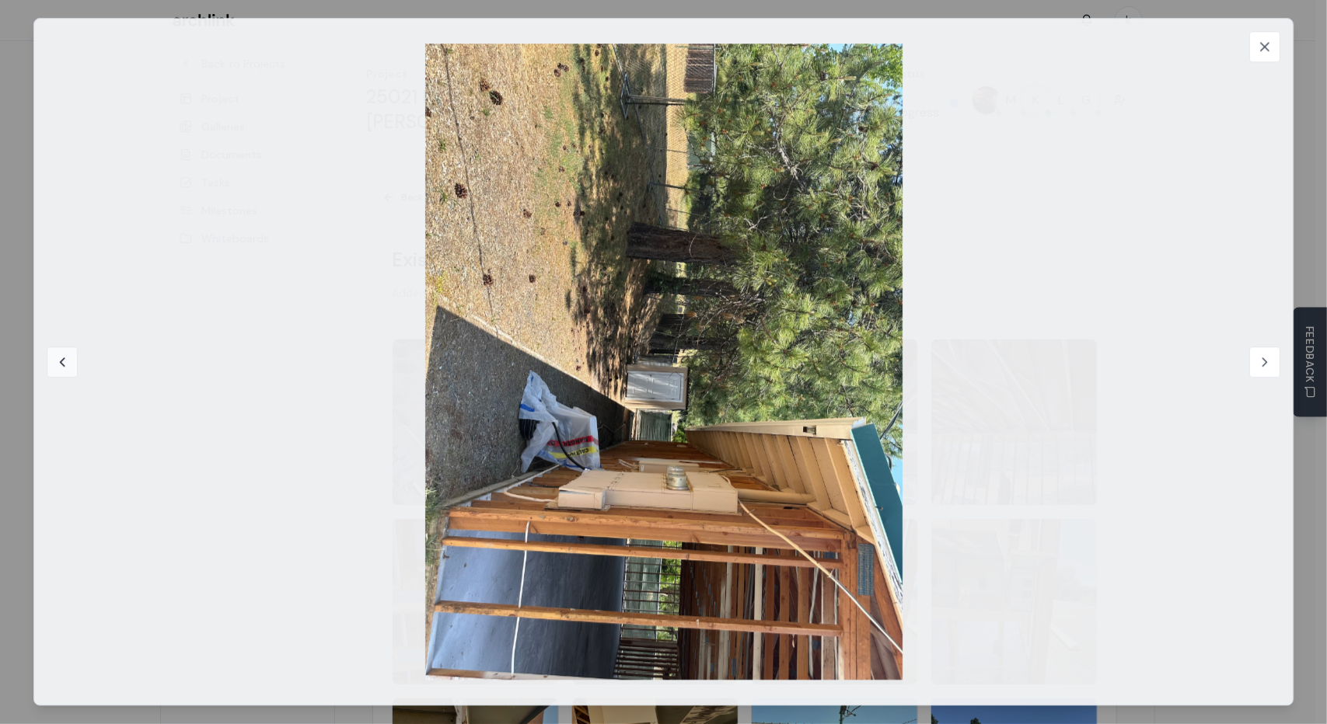
click at [61, 357] on icon at bounding box center [62, 362] width 16 height 16
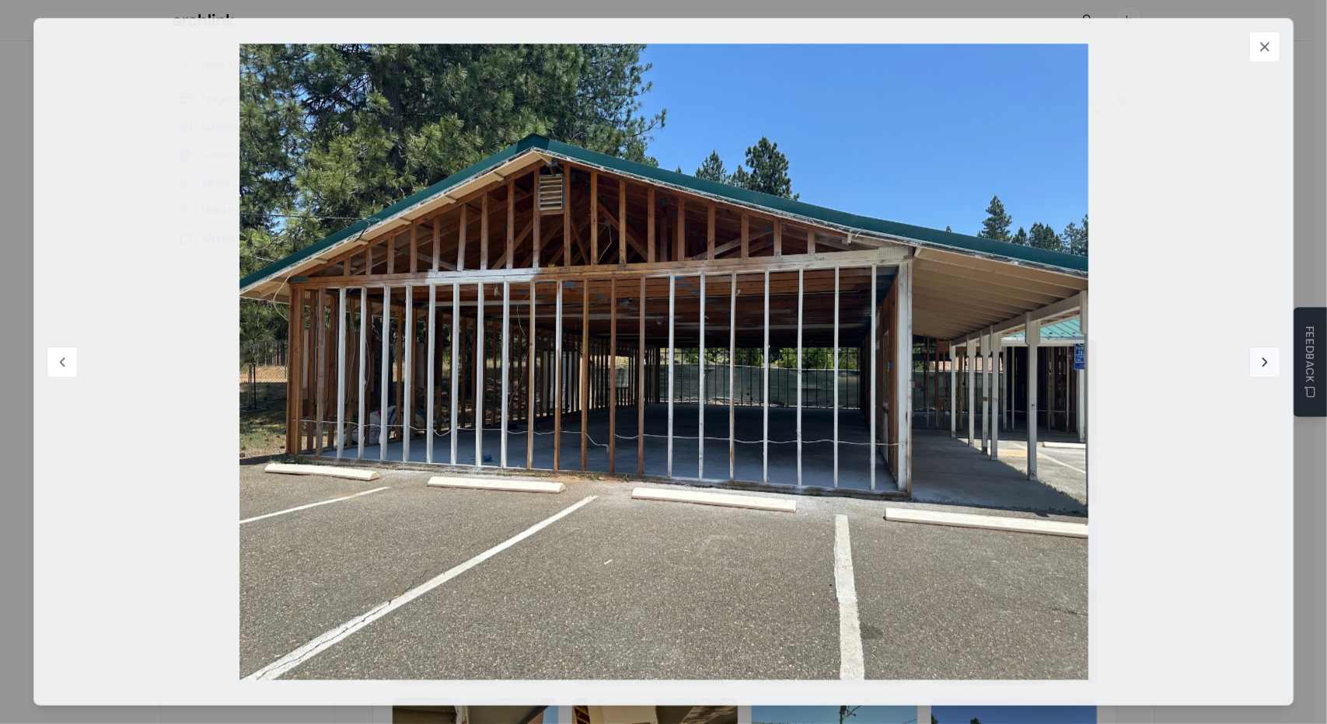
click at [1264, 355] on icon at bounding box center [1265, 362] width 16 height 16
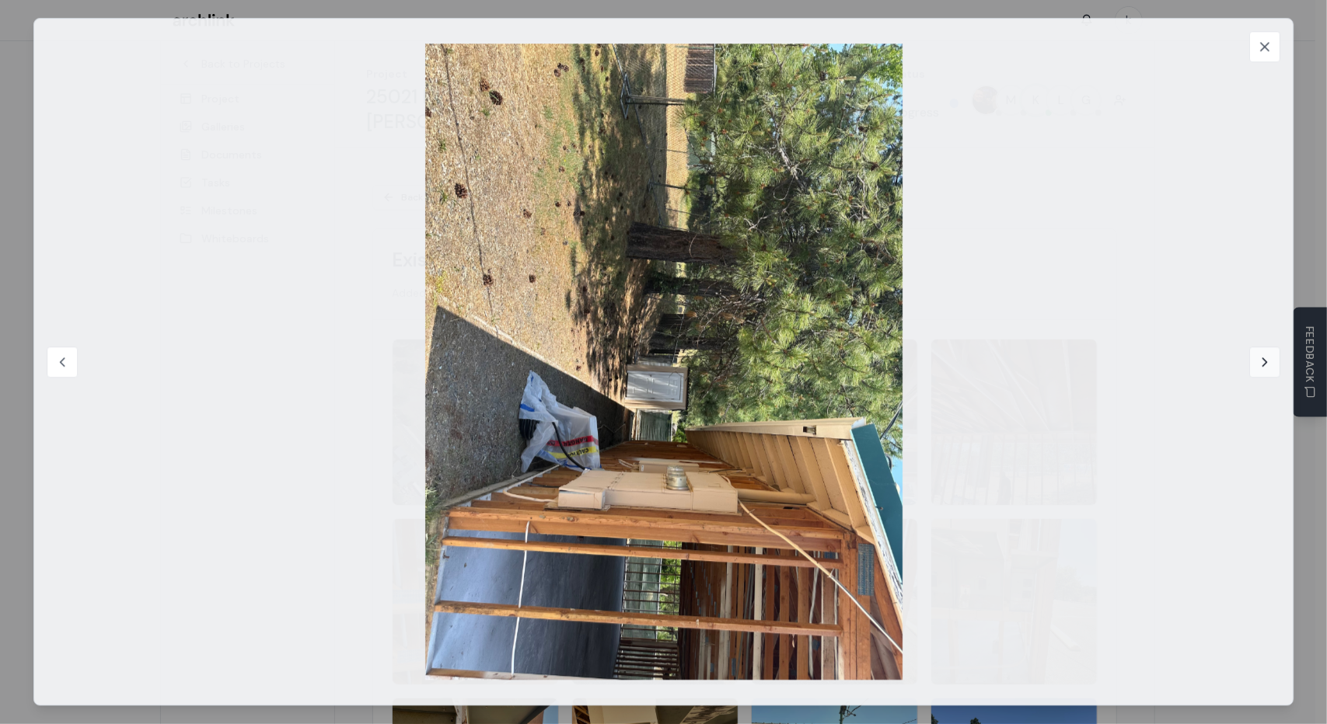
click at [1264, 355] on icon at bounding box center [1265, 362] width 16 height 16
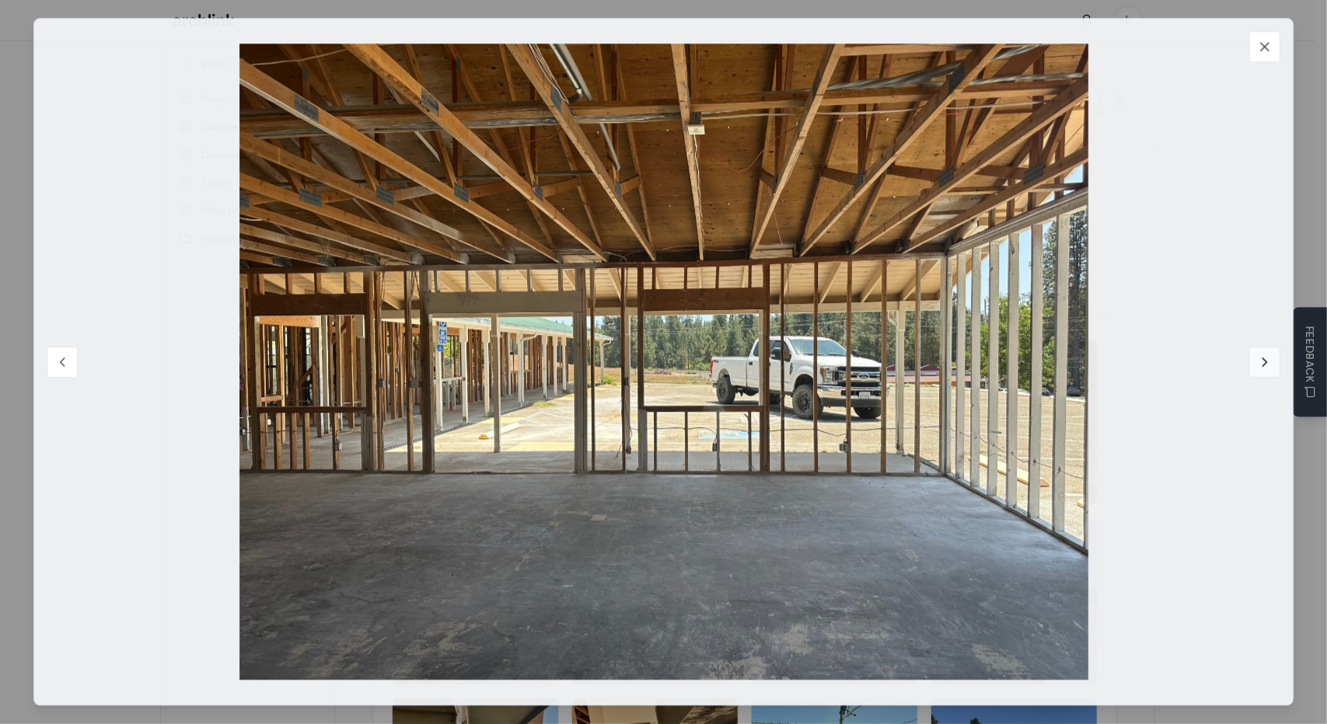
click at [1268, 363] on icon at bounding box center [1265, 362] width 16 height 16
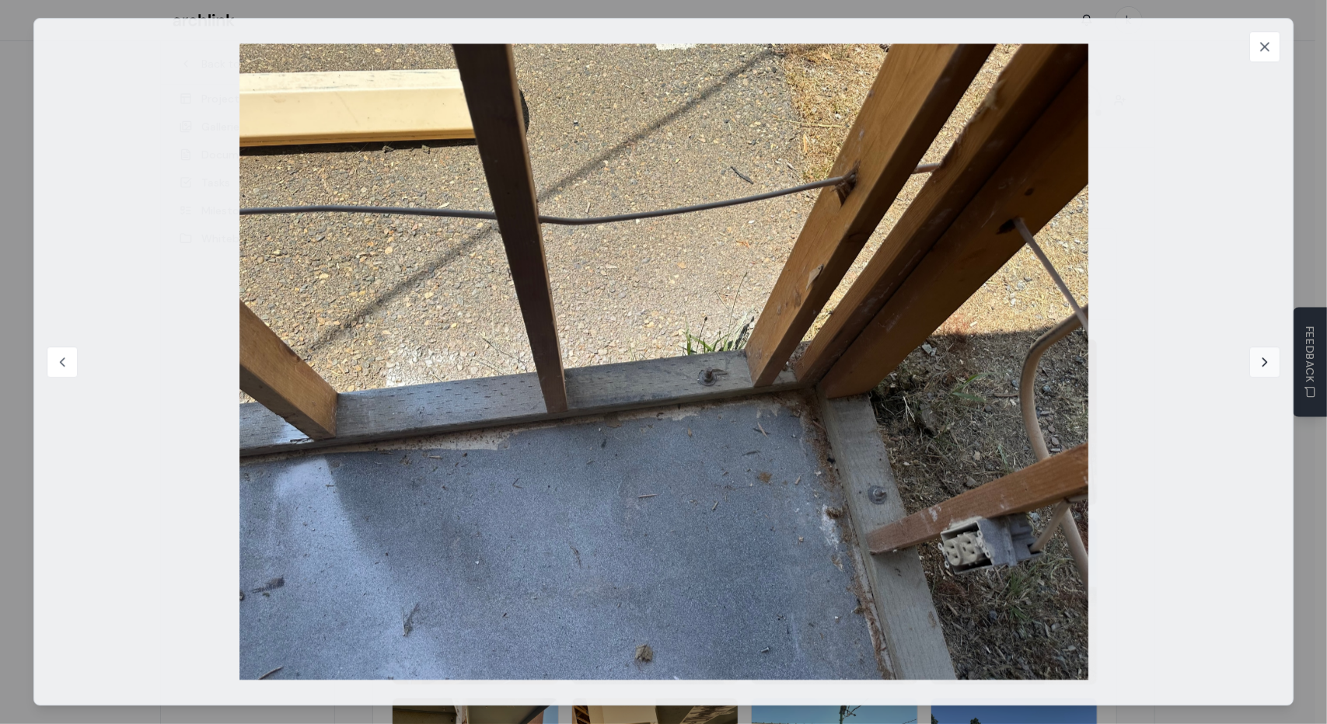
click at [1268, 363] on icon at bounding box center [1265, 362] width 16 height 16
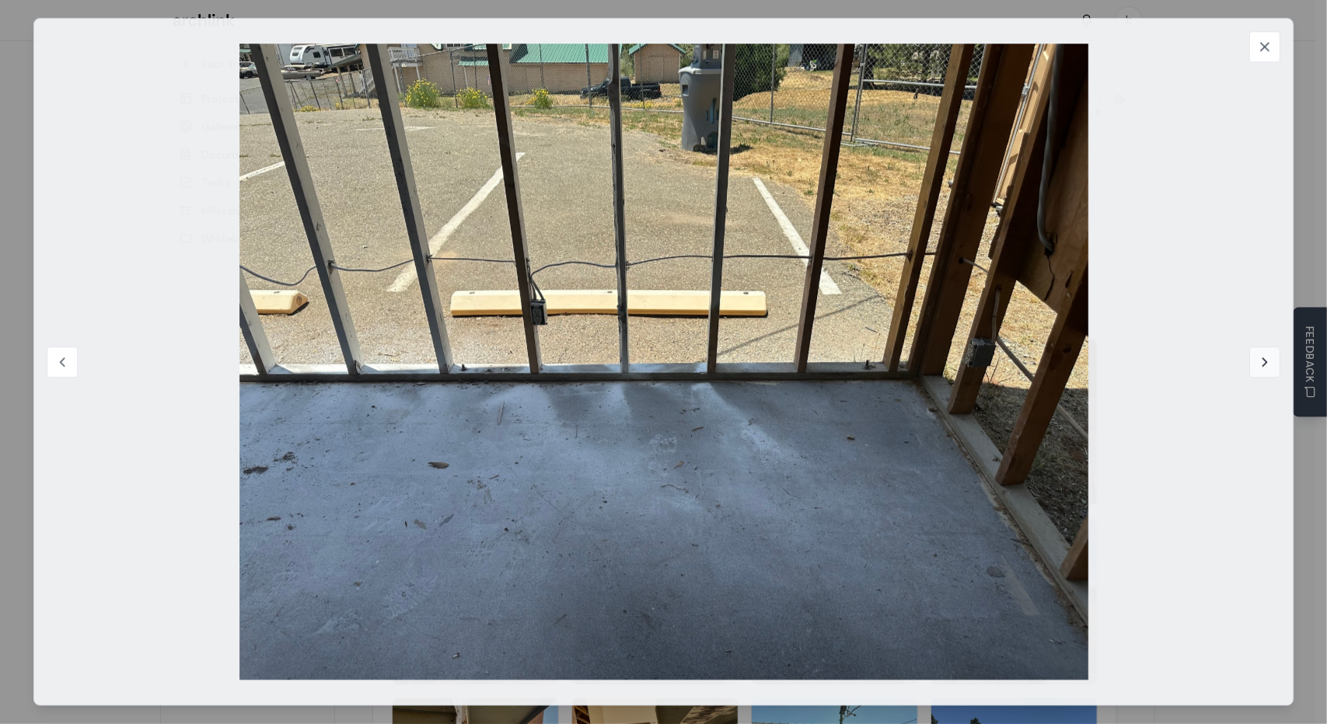
click at [1261, 364] on icon at bounding box center [1265, 362] width 16 height 16
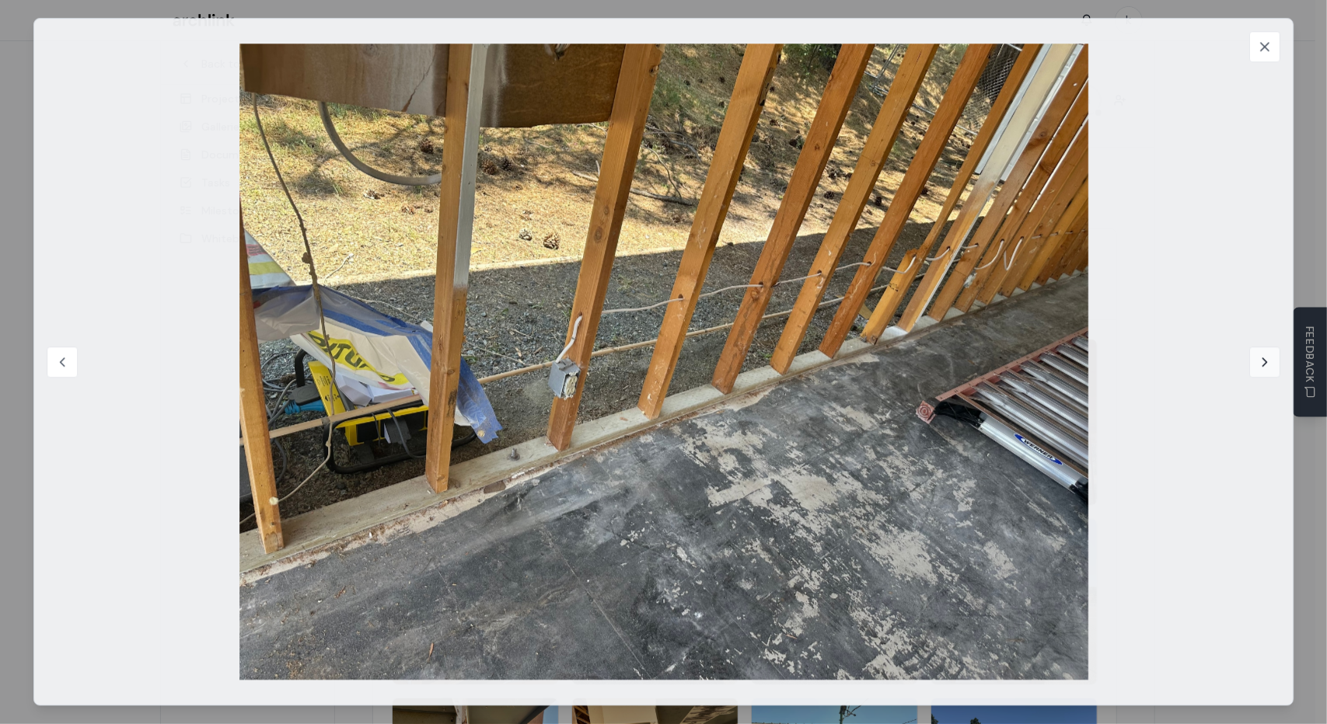
click at [1261, 364] on icon at bounding box center [1265, 362] width 16 height 16
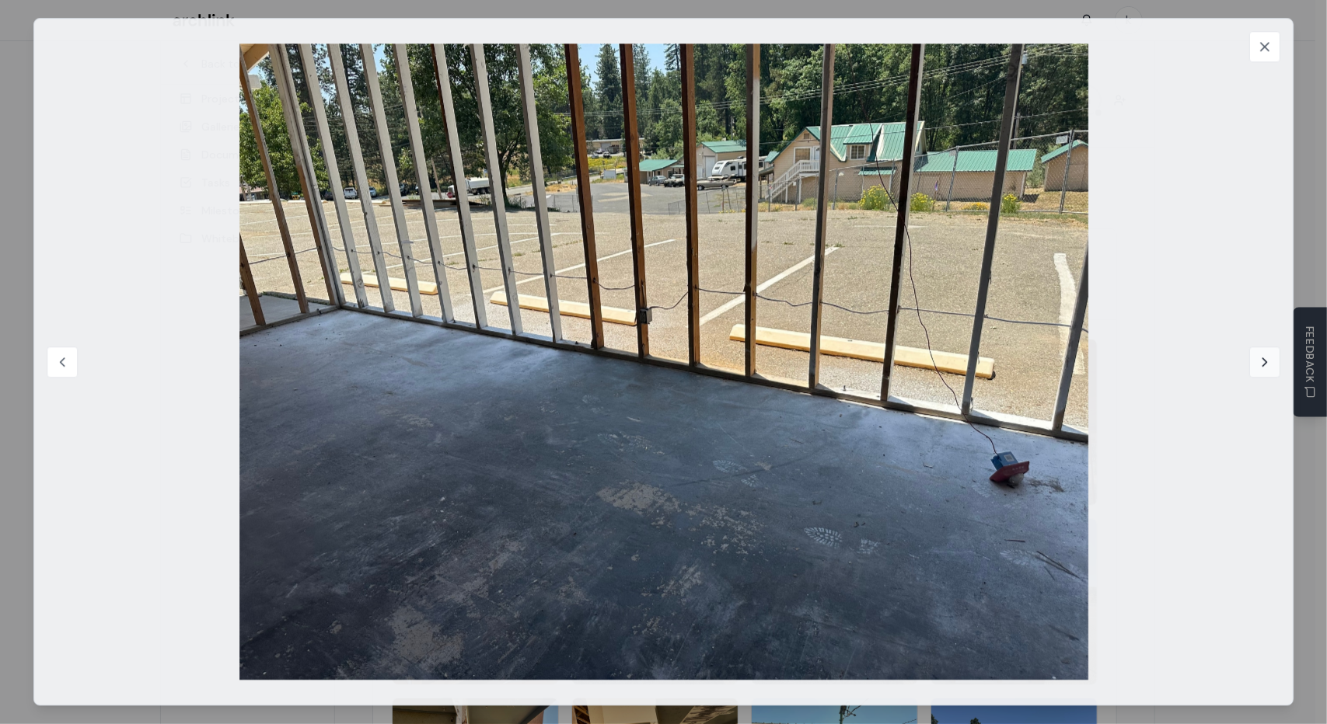
click at [1261, 364] on icon at bounding box center [1265, 362] width 16 height 16
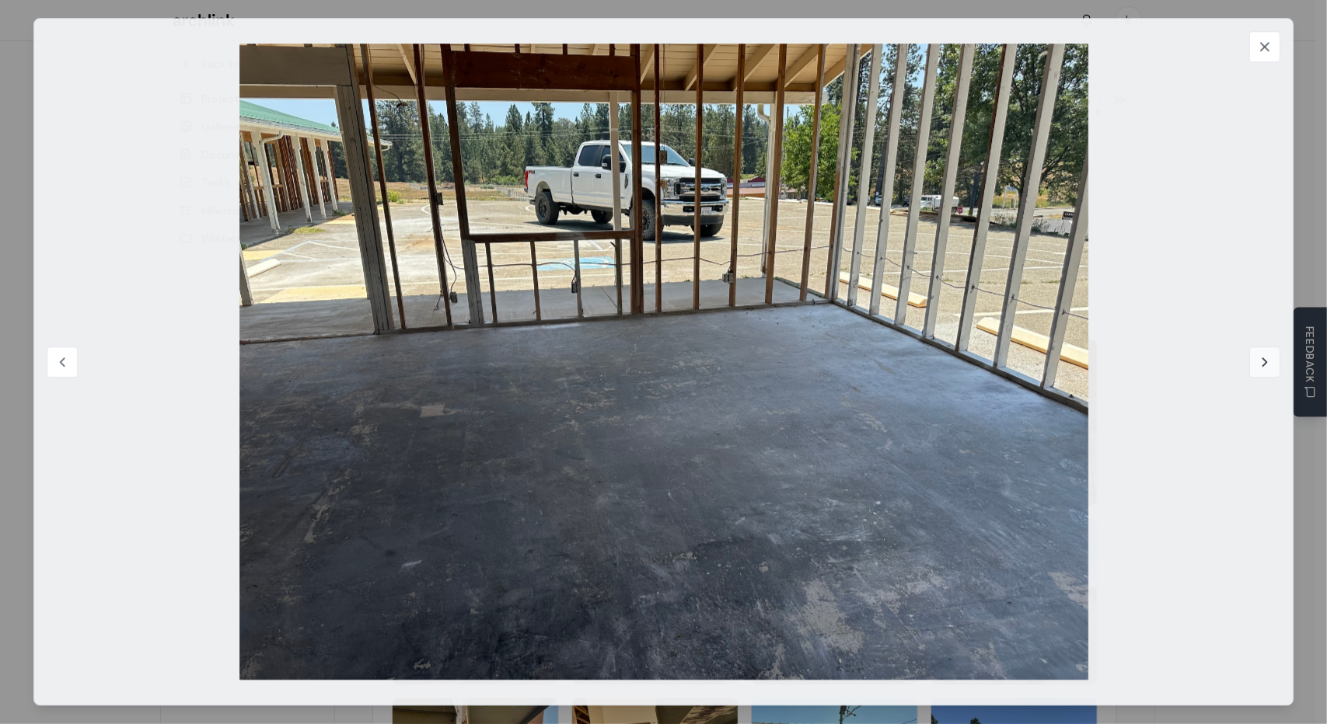
click at [1261, 364] on icon at bounding box center [1265, 362] width 16 height 16
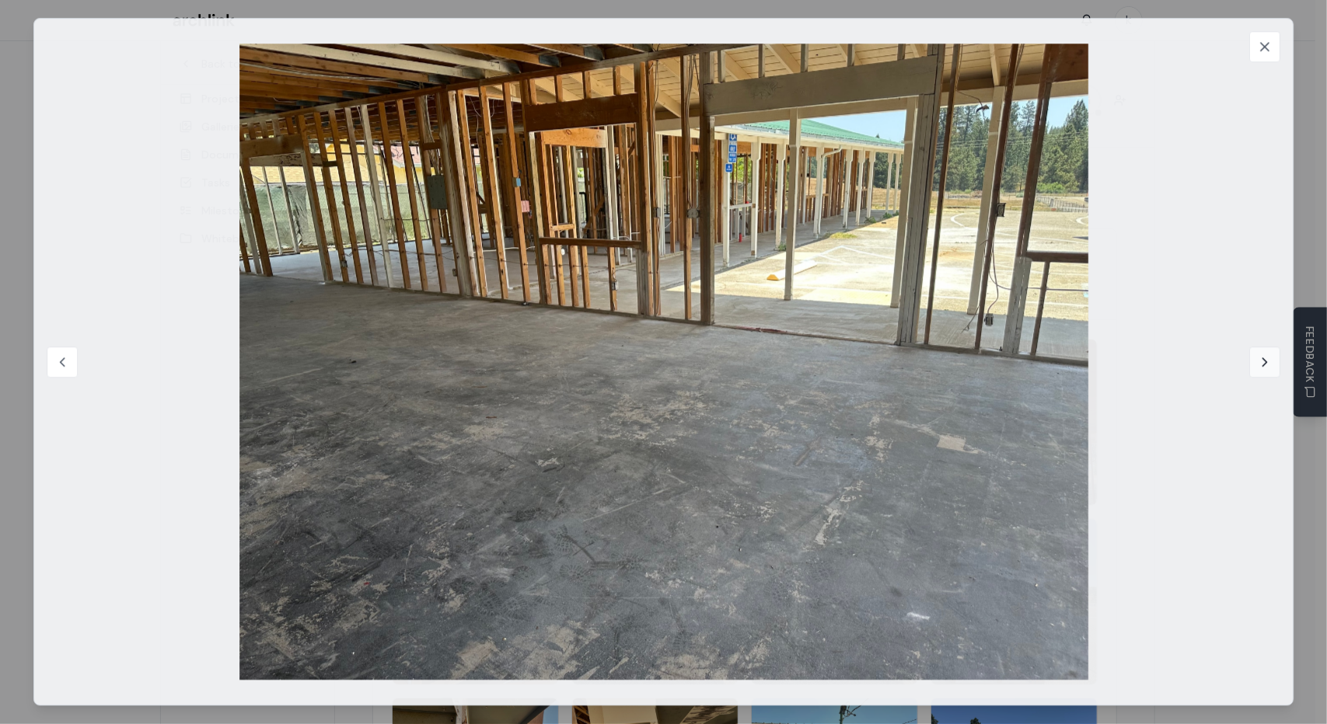
click at [1268, 361] on icon at bounding box center [1265, 362] width 16 height 16
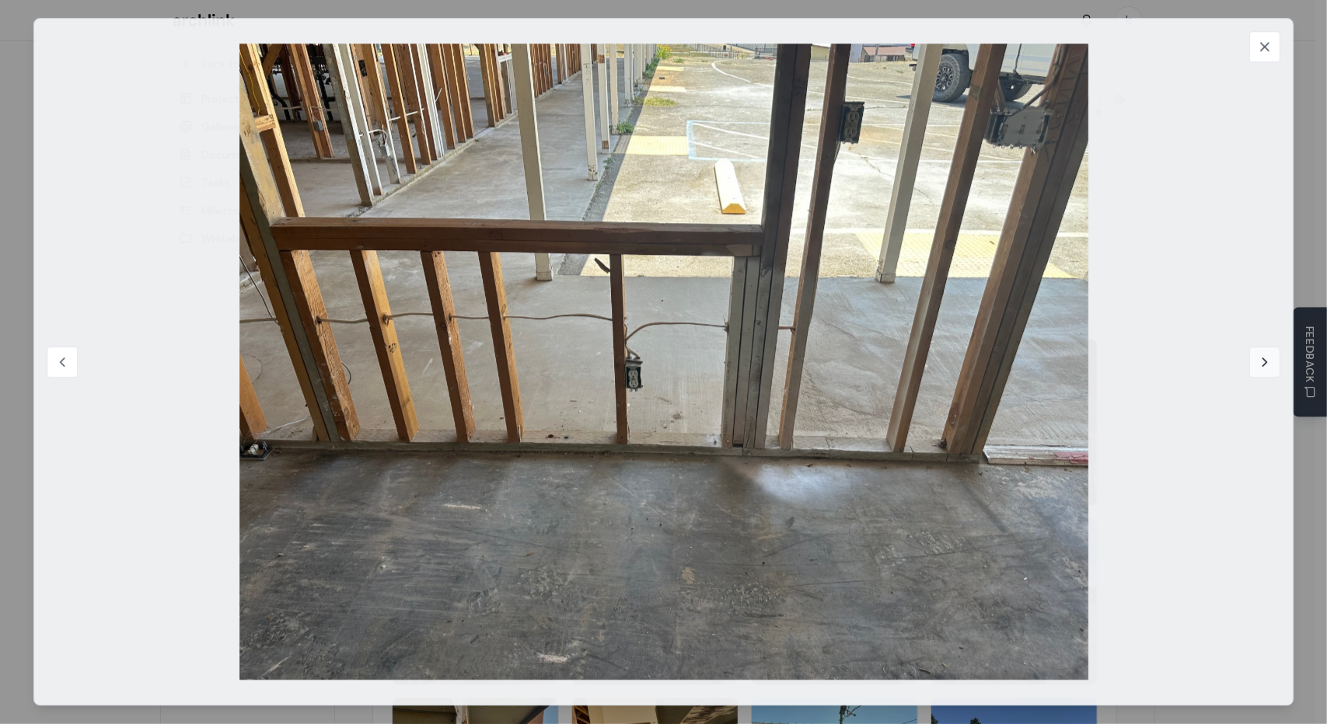
click at [1264, 361] on icon at bounding box center [1265, 362] width 16 height 16
